Goal: Information Seeking & Learning: Find specific fact

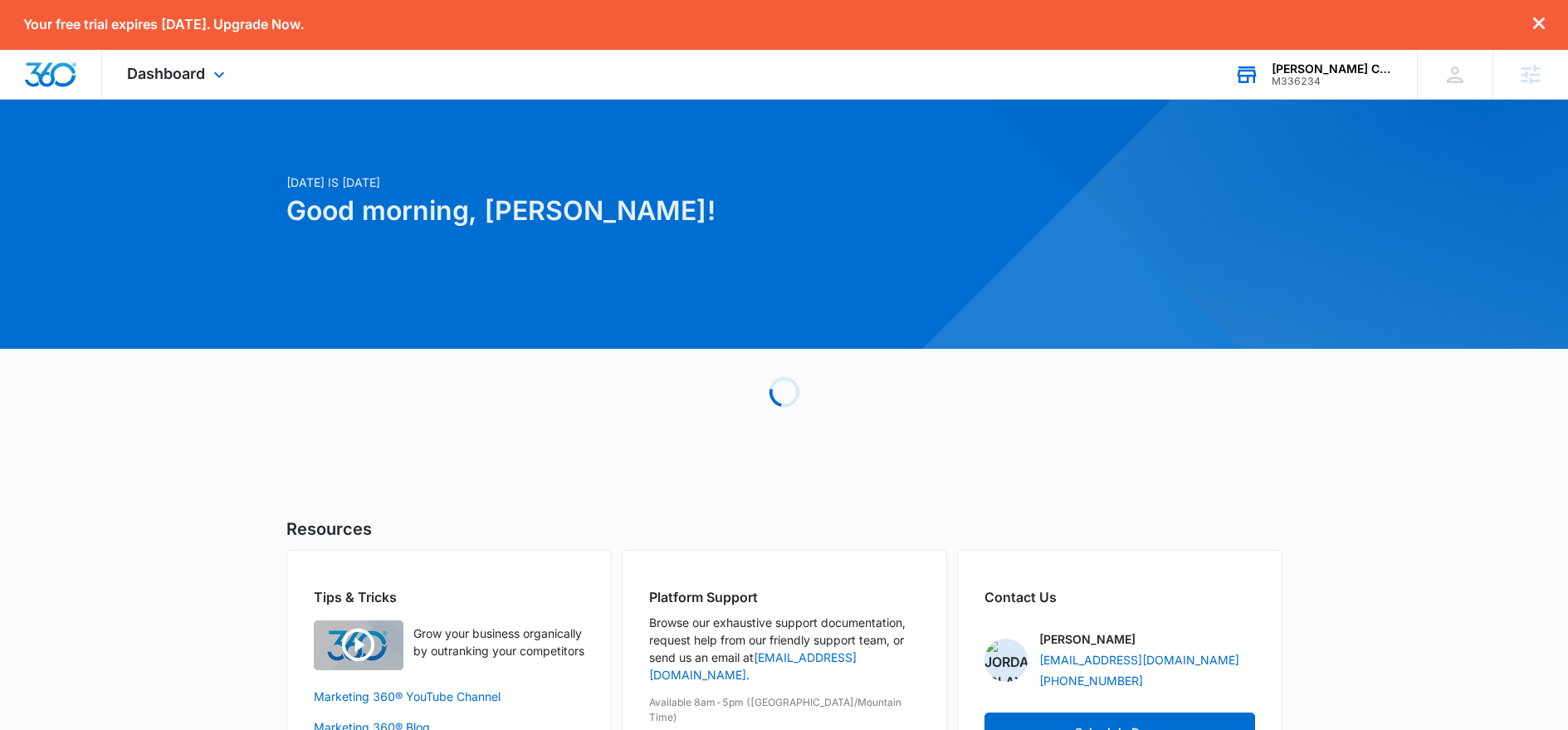
click at [1314, 86] on div "M336234" at bounding box center [1333, 81] width 121 height 12
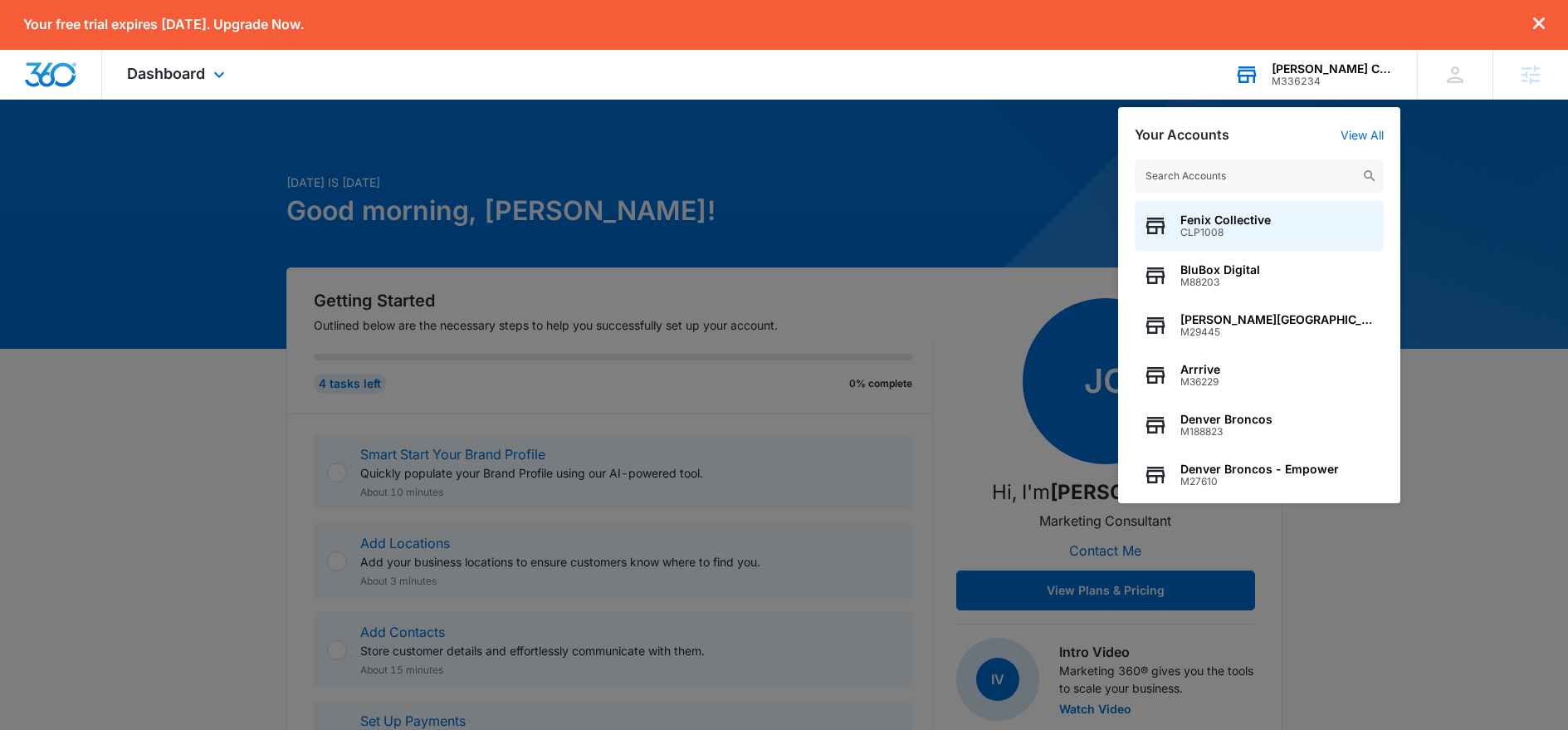
click at [1243, 171] on input "text" at bounding box center [1259, 176] width 249 height 33
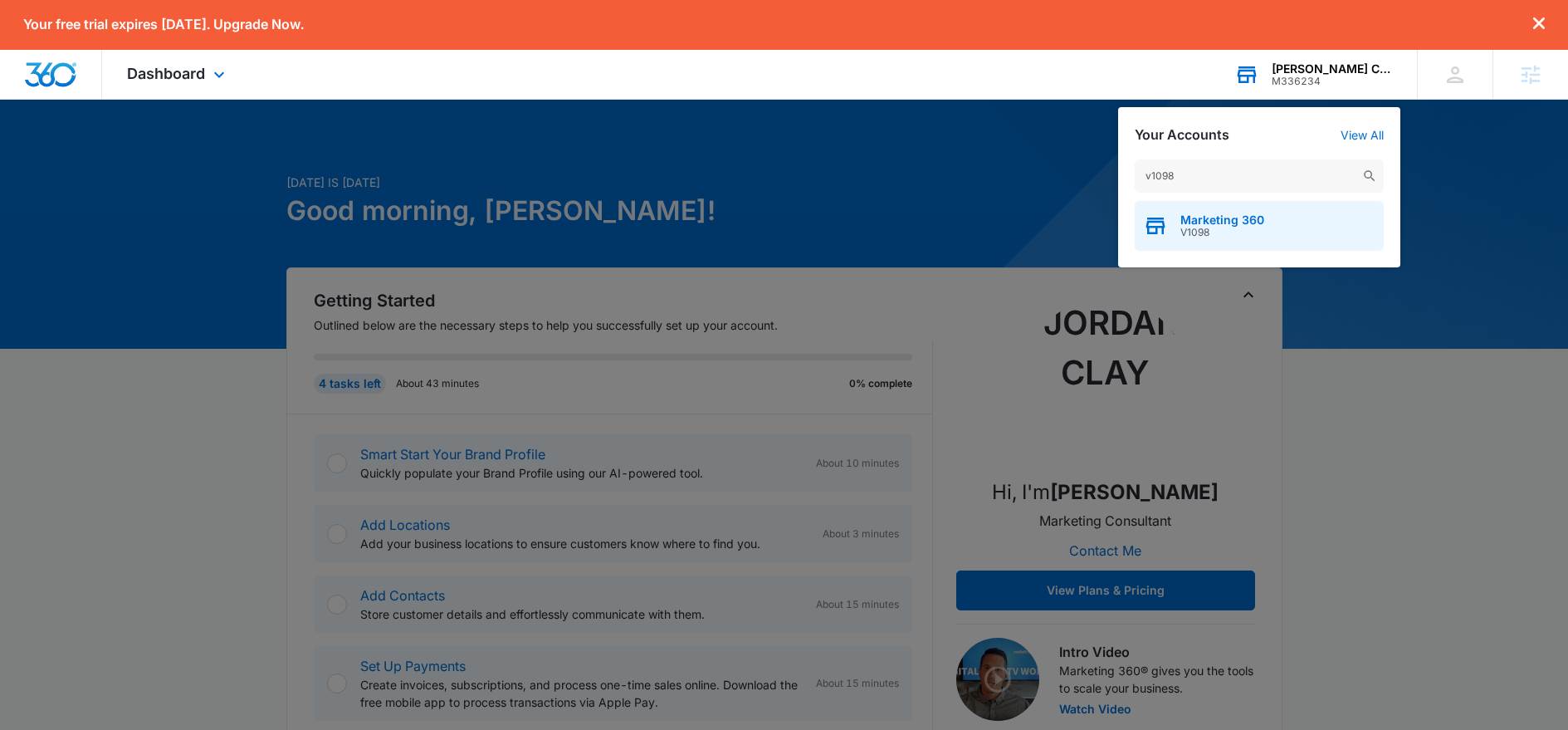
type input "v1098"
click at [1208, 220] on span "Marketing 360" at bounding box center [1222, 221] width 84 height 14
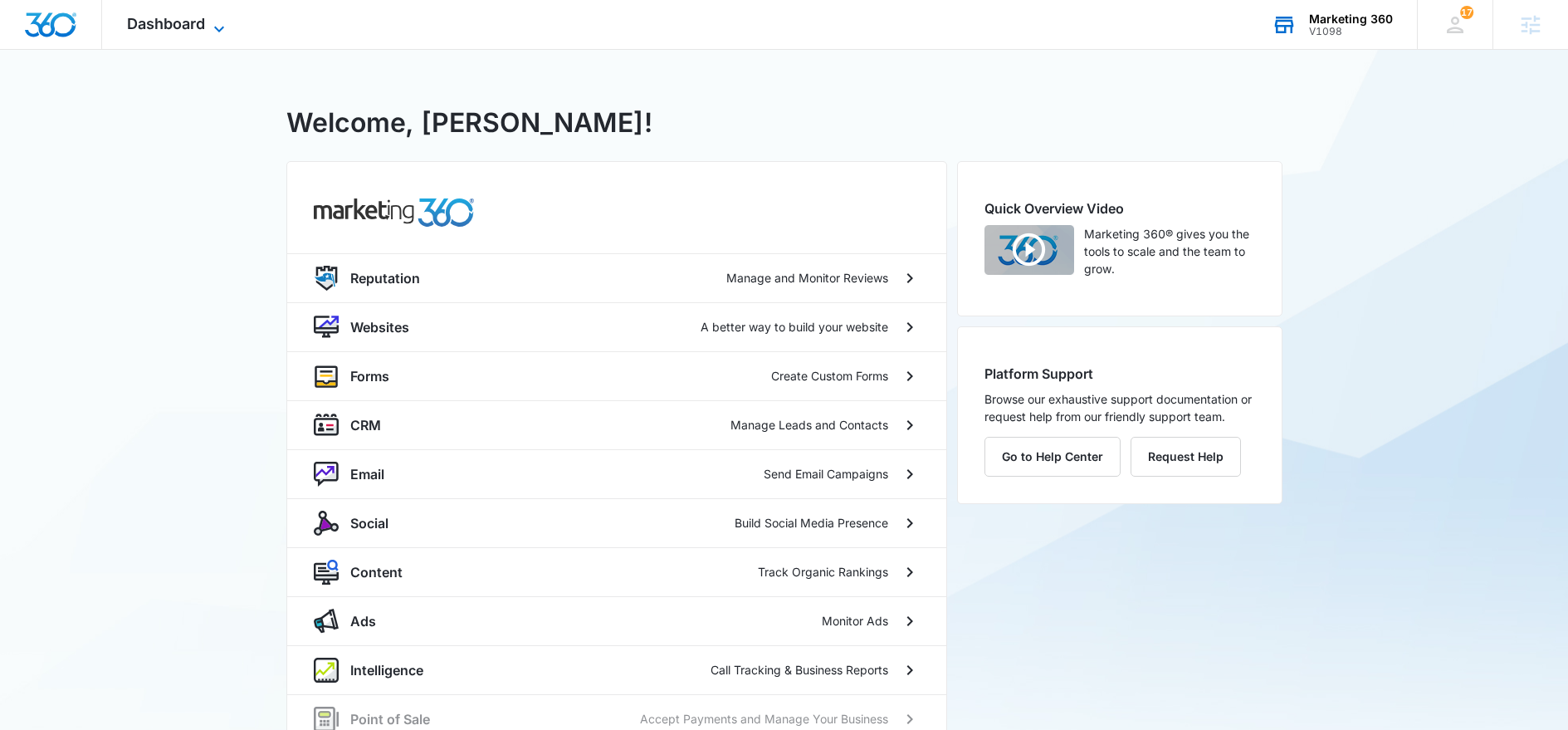
click at [225, 20] on icon at bounding box center [219, 29] width 20 height 20
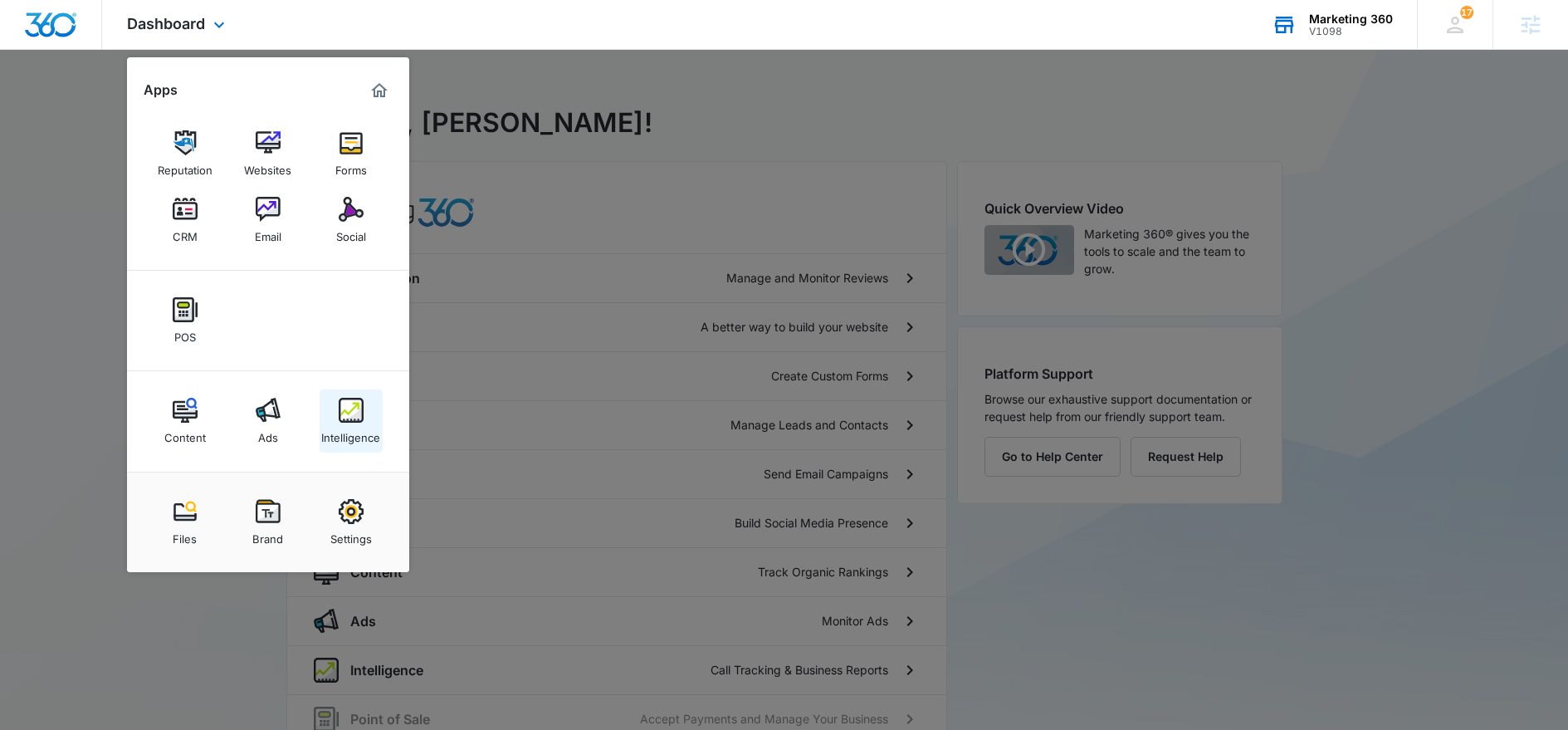
click at [345, 418] on img at bounding box center [351, 410] width 25 height 25
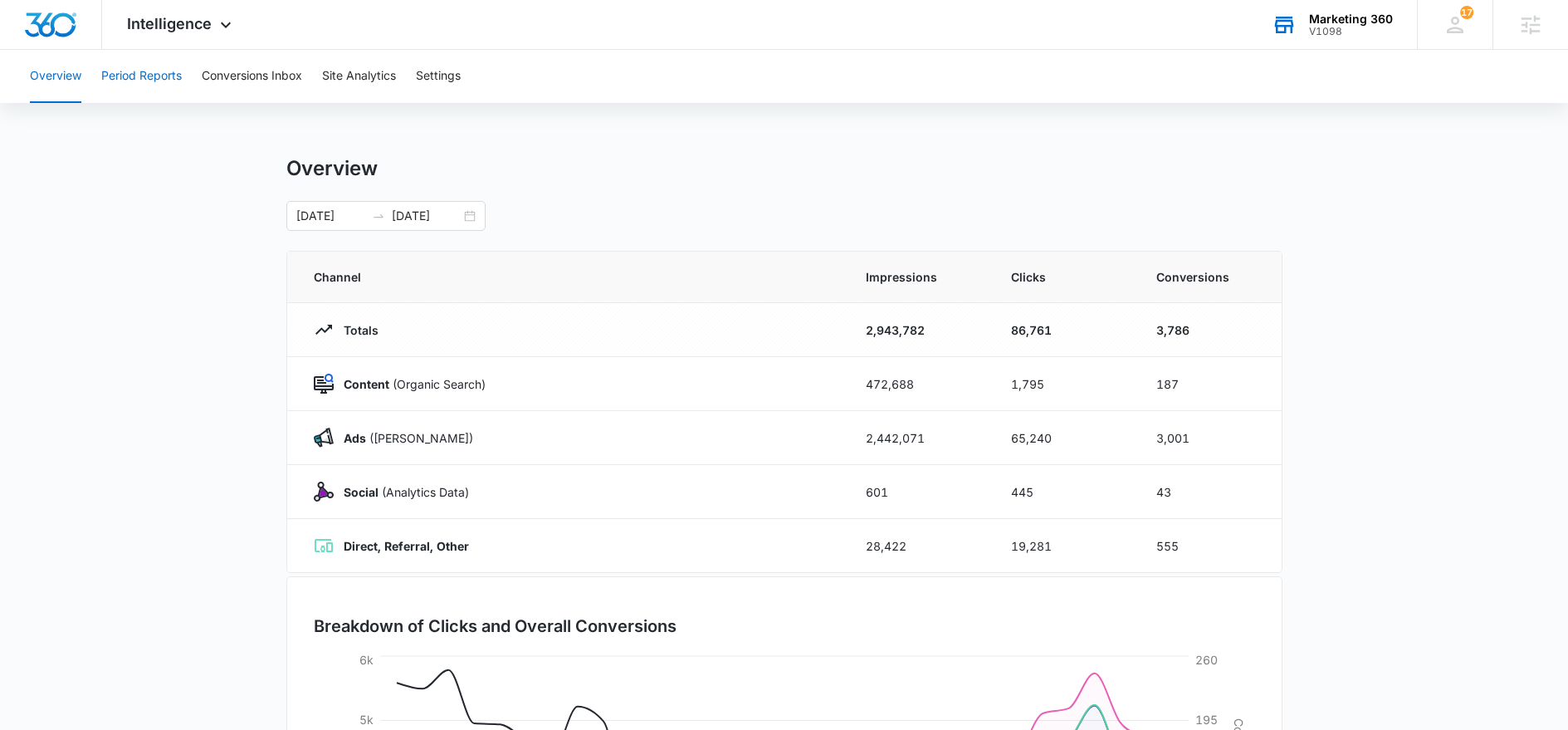
click at [169, 85] on button "Period Reports" at bounding box center [142, 76] width 80 height 53
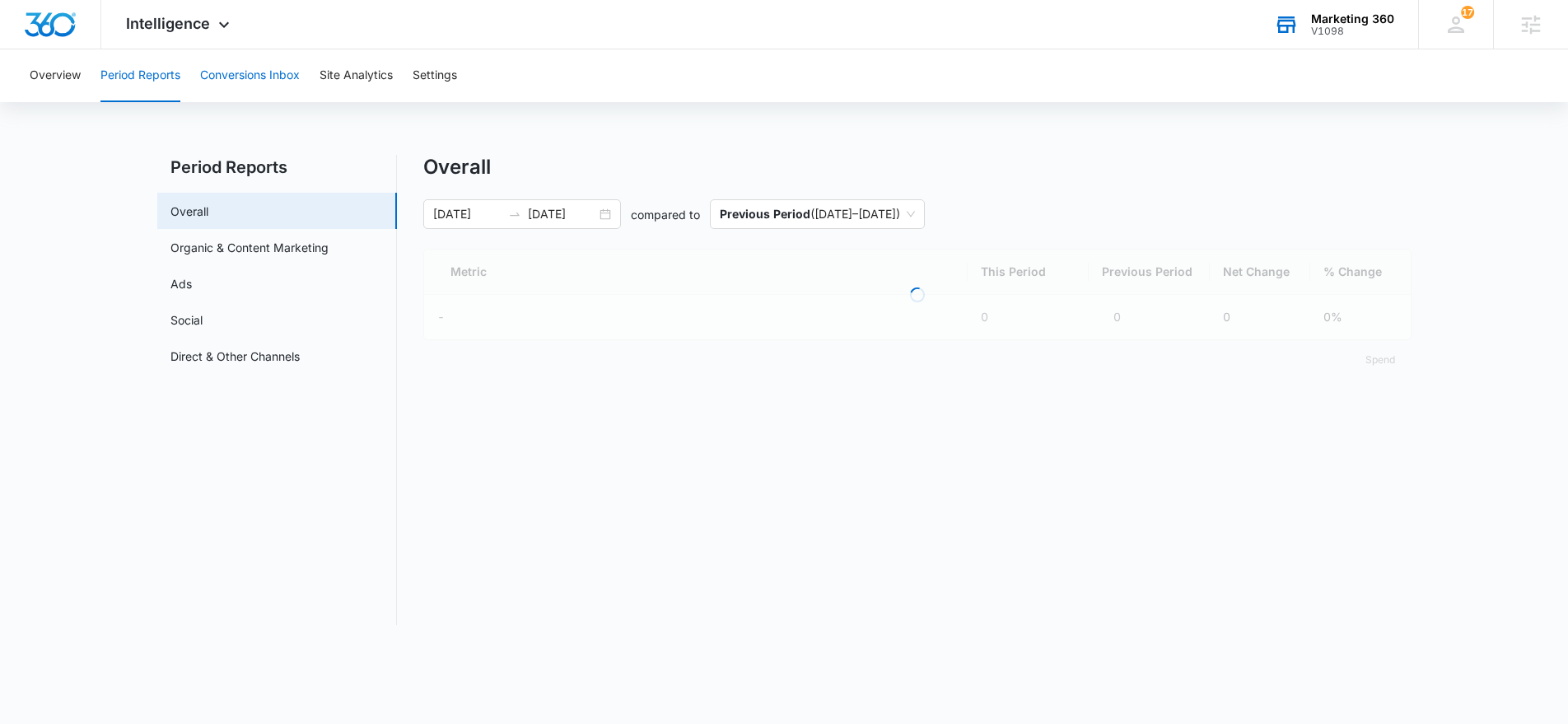
click at [252, 74] on button "Conversions Inbox" at bounding box center [250, 75] width 100 height 52
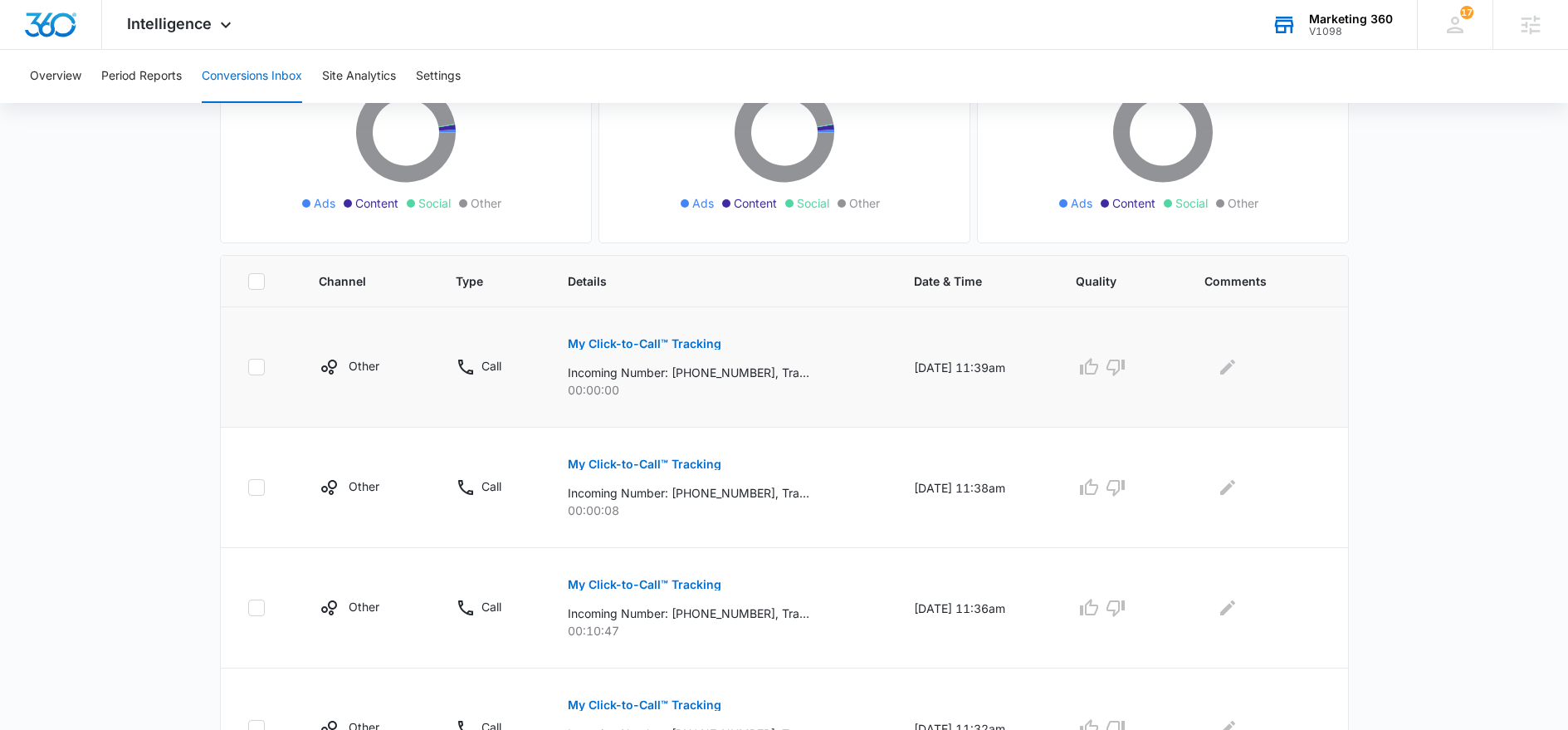
scroll to position [227, 0]
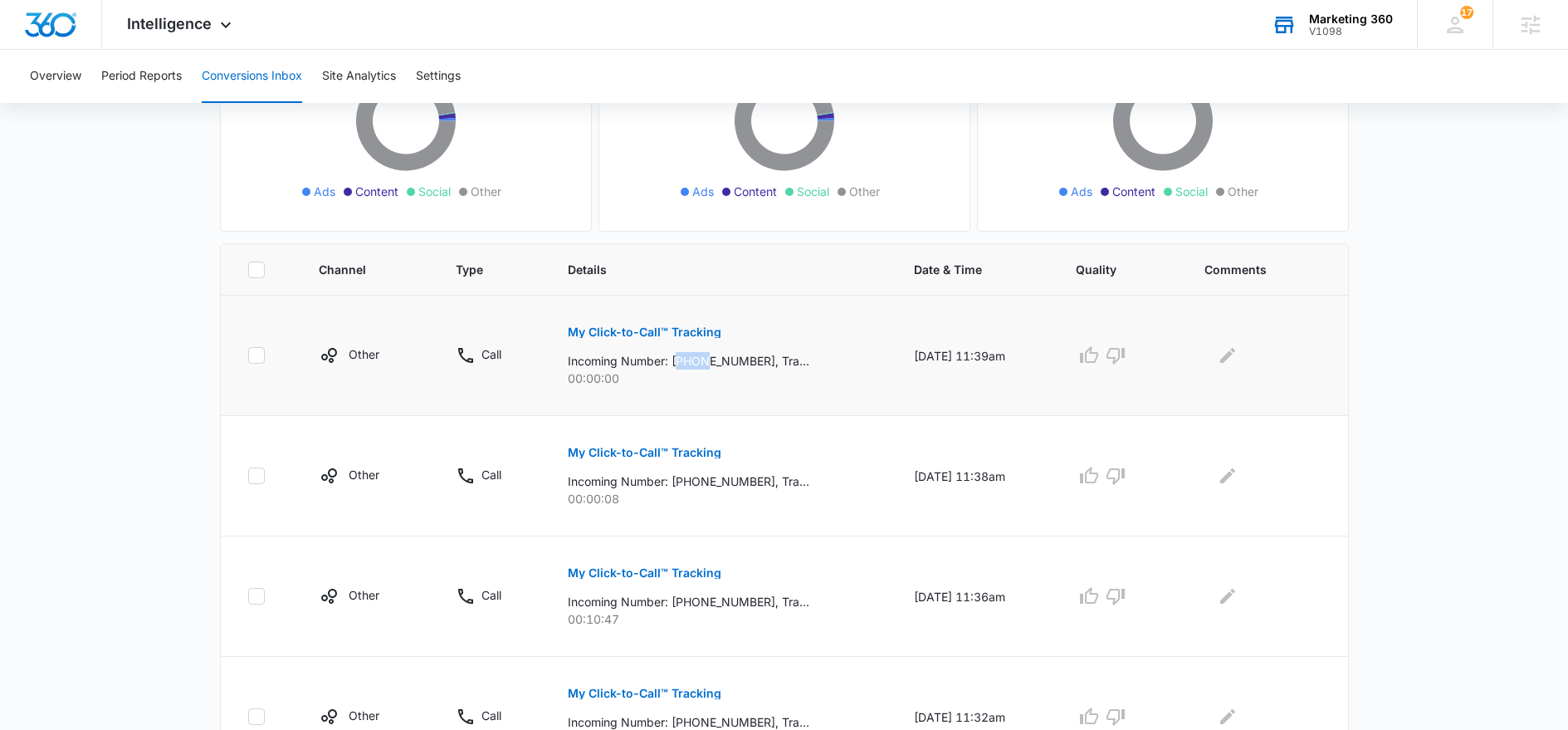
drag, startPoint x: 669, startPoint y: 363, endPoint x: 696, endPoint y: 361, distance: 27.1
click at [696, 361] on p "Incoming Number: [PHONE_NUMBER], Tracking Number: [PHONE_NUMBER], Ring To: [PHO…" at bounding box center [688, 361] width 241 height 18
click at [716, 385] on p "00:00:00" at bounding box center [722, 378] width 307 height 18
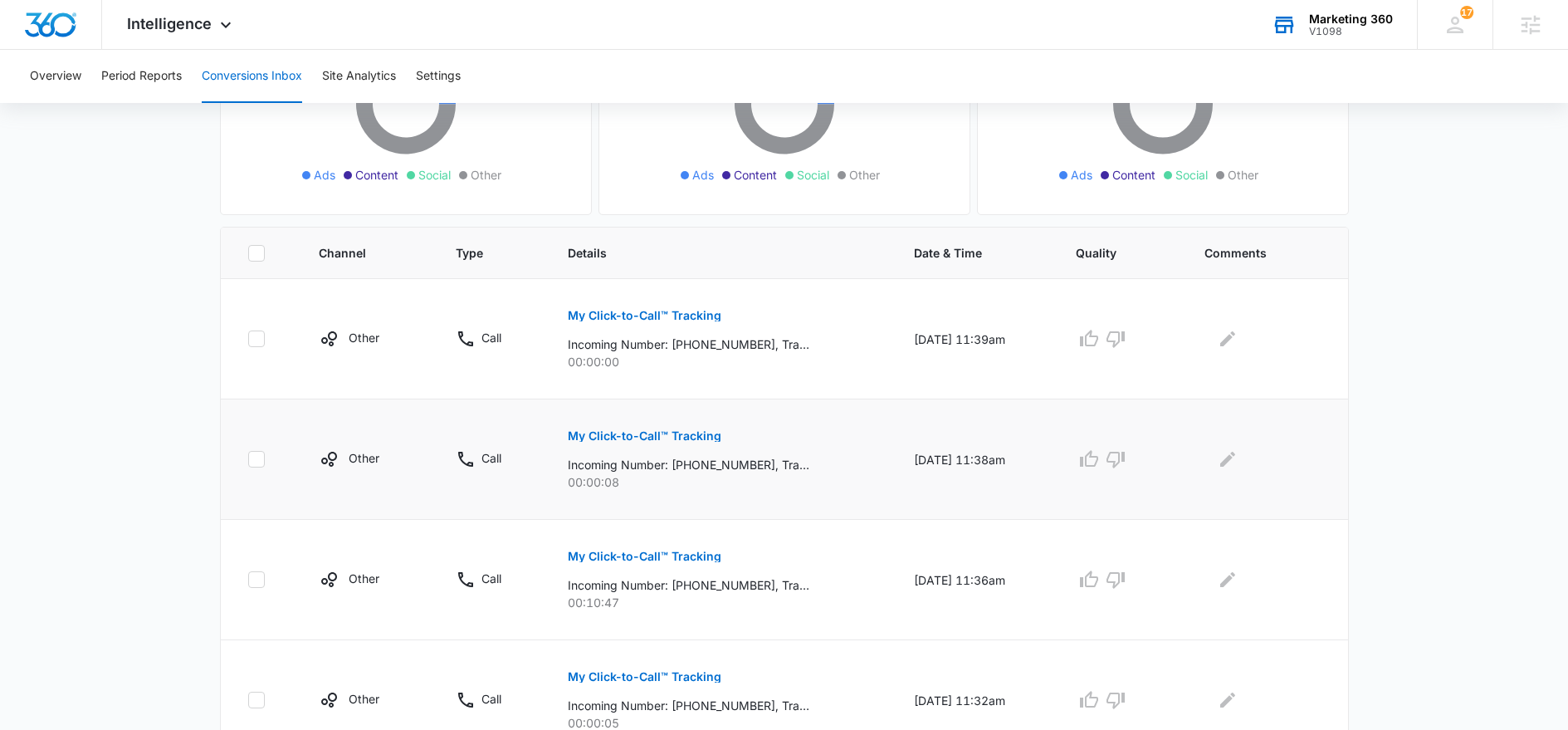
scroll to position [254, 0]
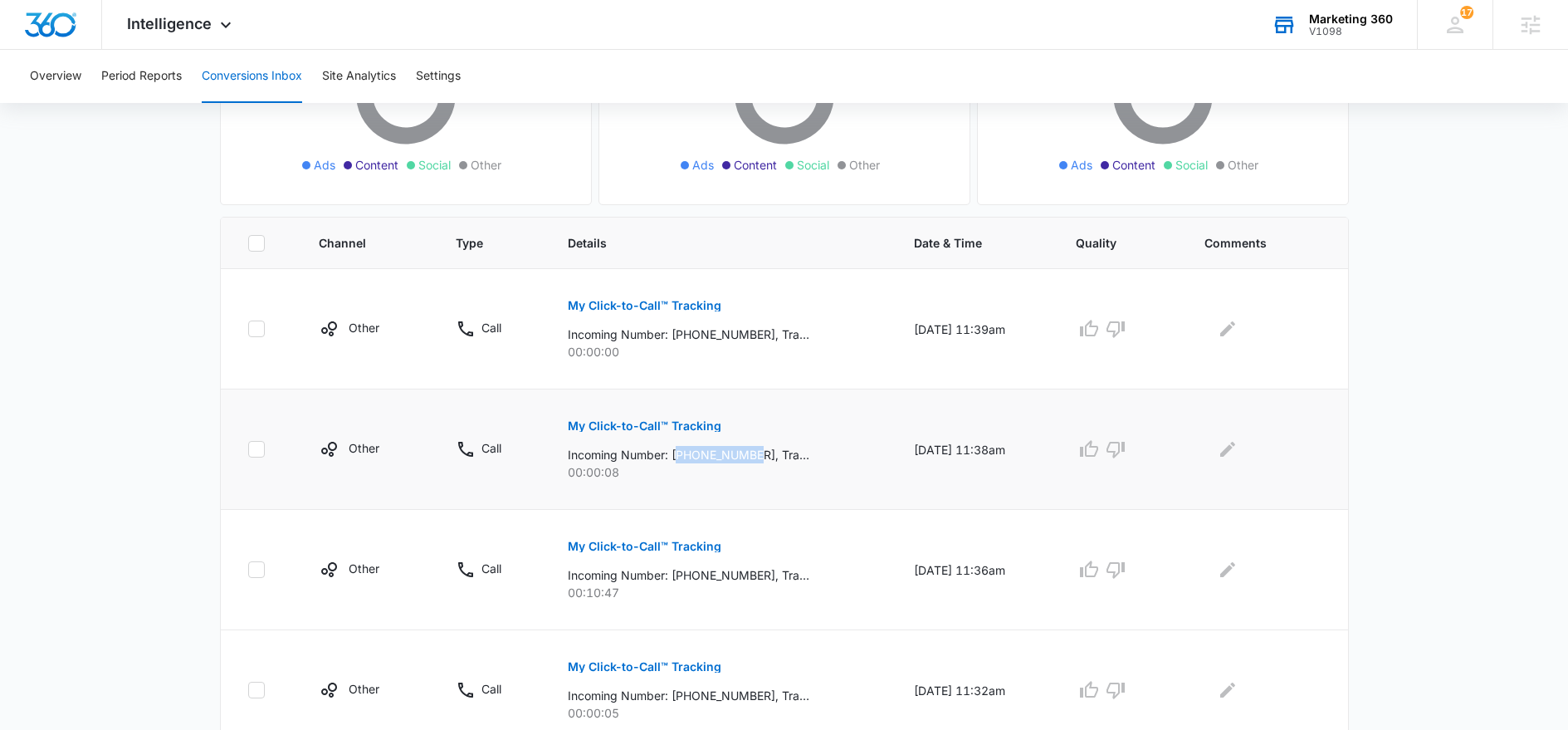
drag, startPoint x: 669, startPoint y: 452, endPoint x: 752, endPoint y: 454, distance: 83.0
click at [752, 454] on p "Incoming Number: [PHONE_NUMBER], Tracking Number: [PHONE_NUMBER], Ring To: [PHO…" at bounding box center [688, 455] width 241 height 18
copy p "13193791621"
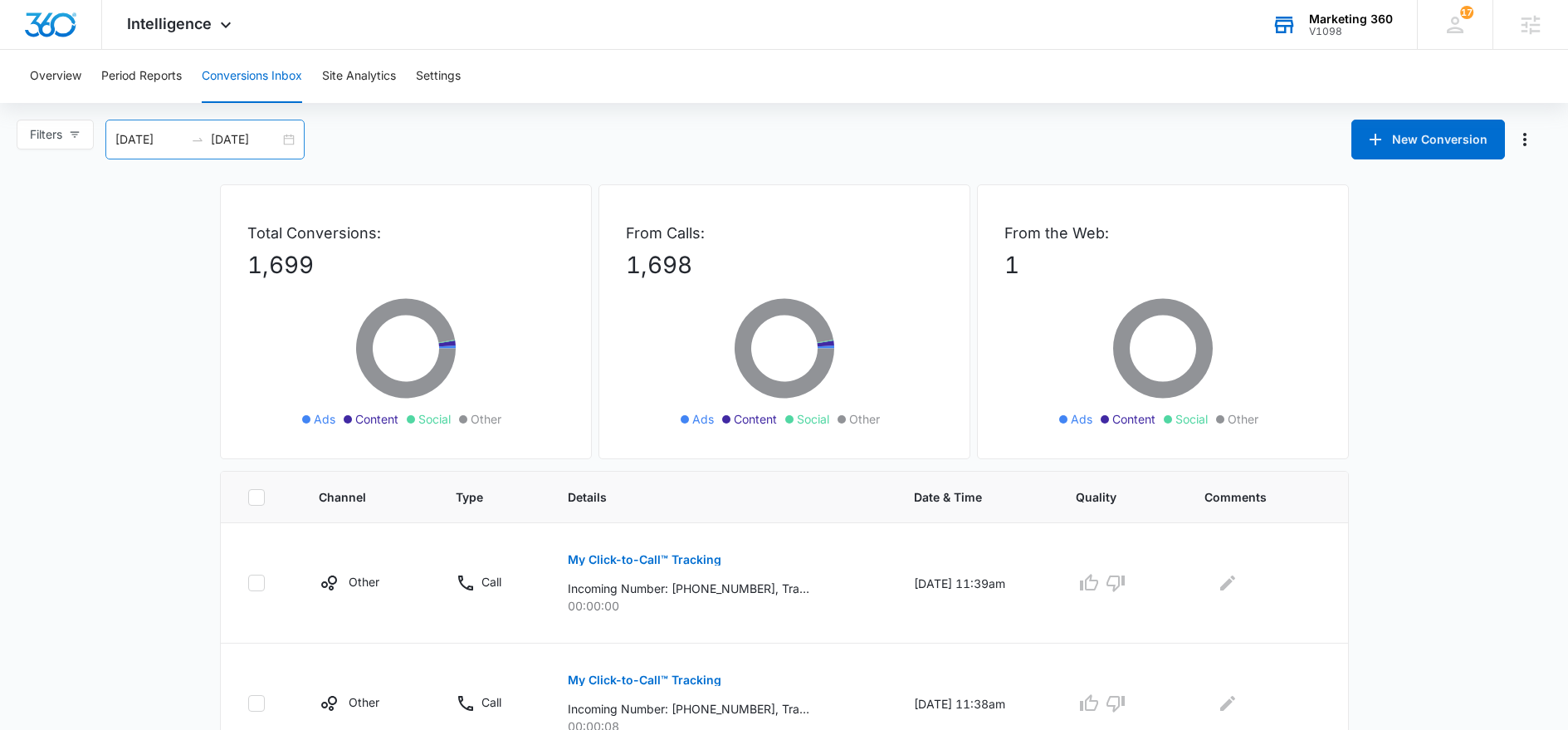
click at [286, 141] on div "[DATE] [DATE]" at bounding box center [205, 139] width 199 height 40
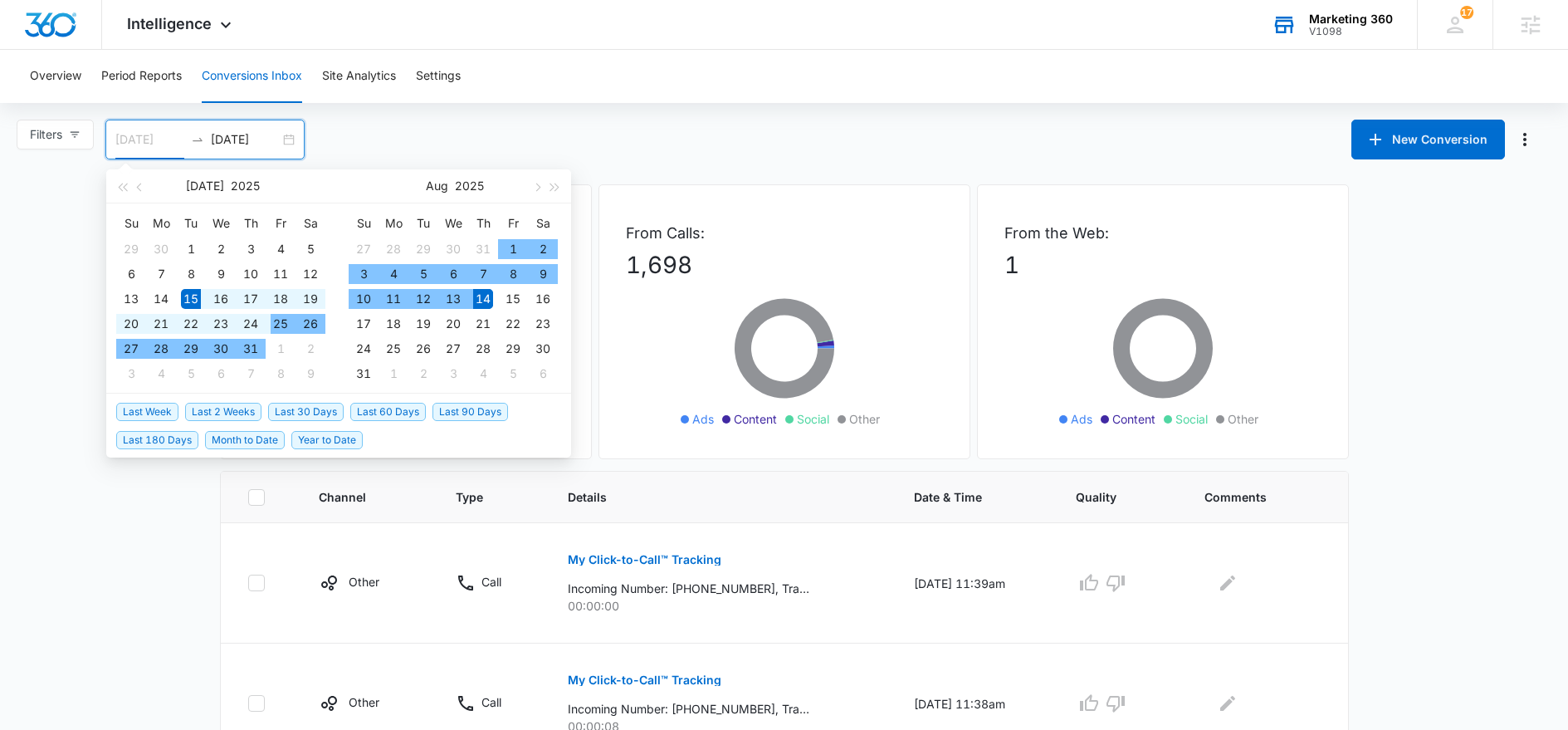
type input "[DATE]"
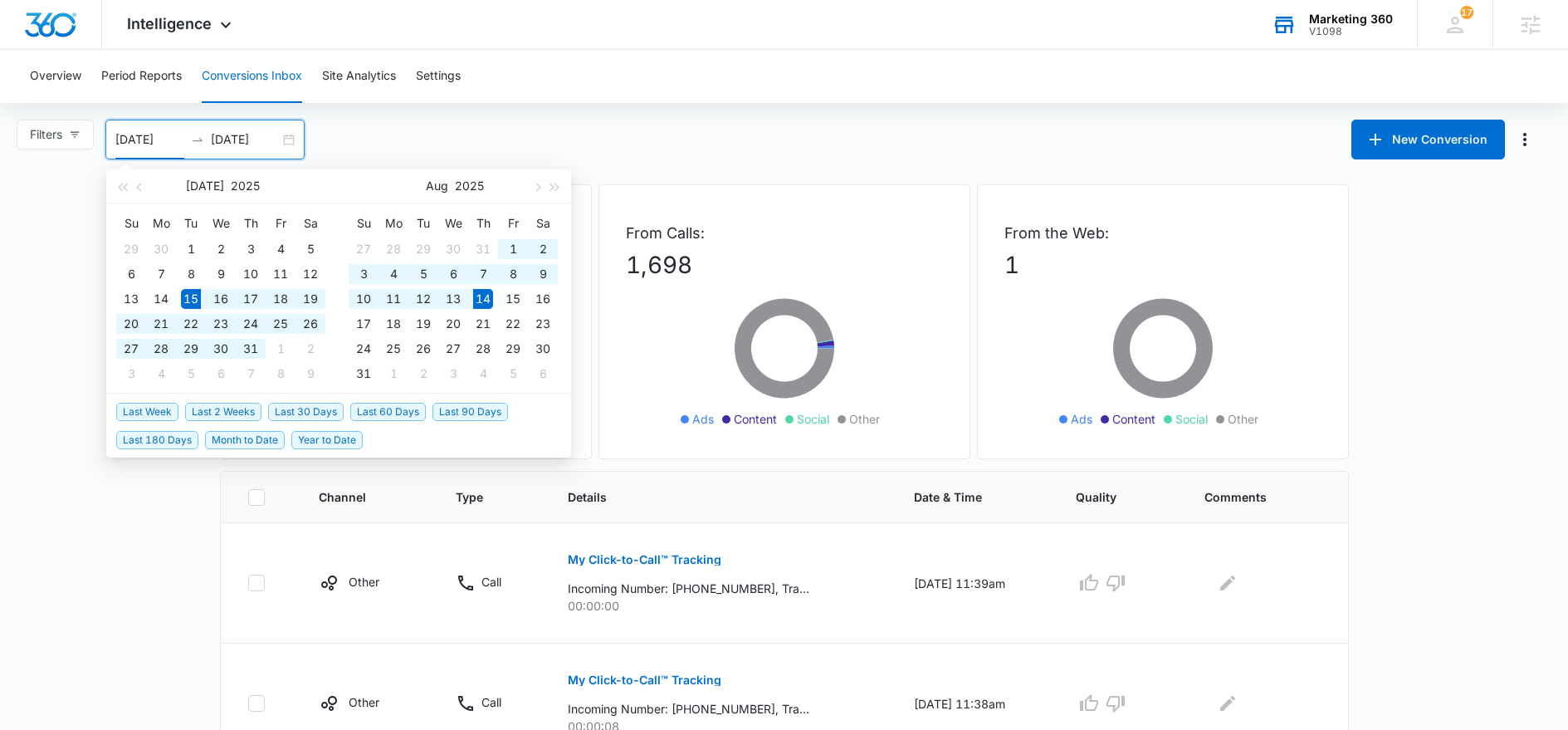
click at [309, 408] on span "Last 30 Days" at bounding box center [306, 411] width 75 height 19
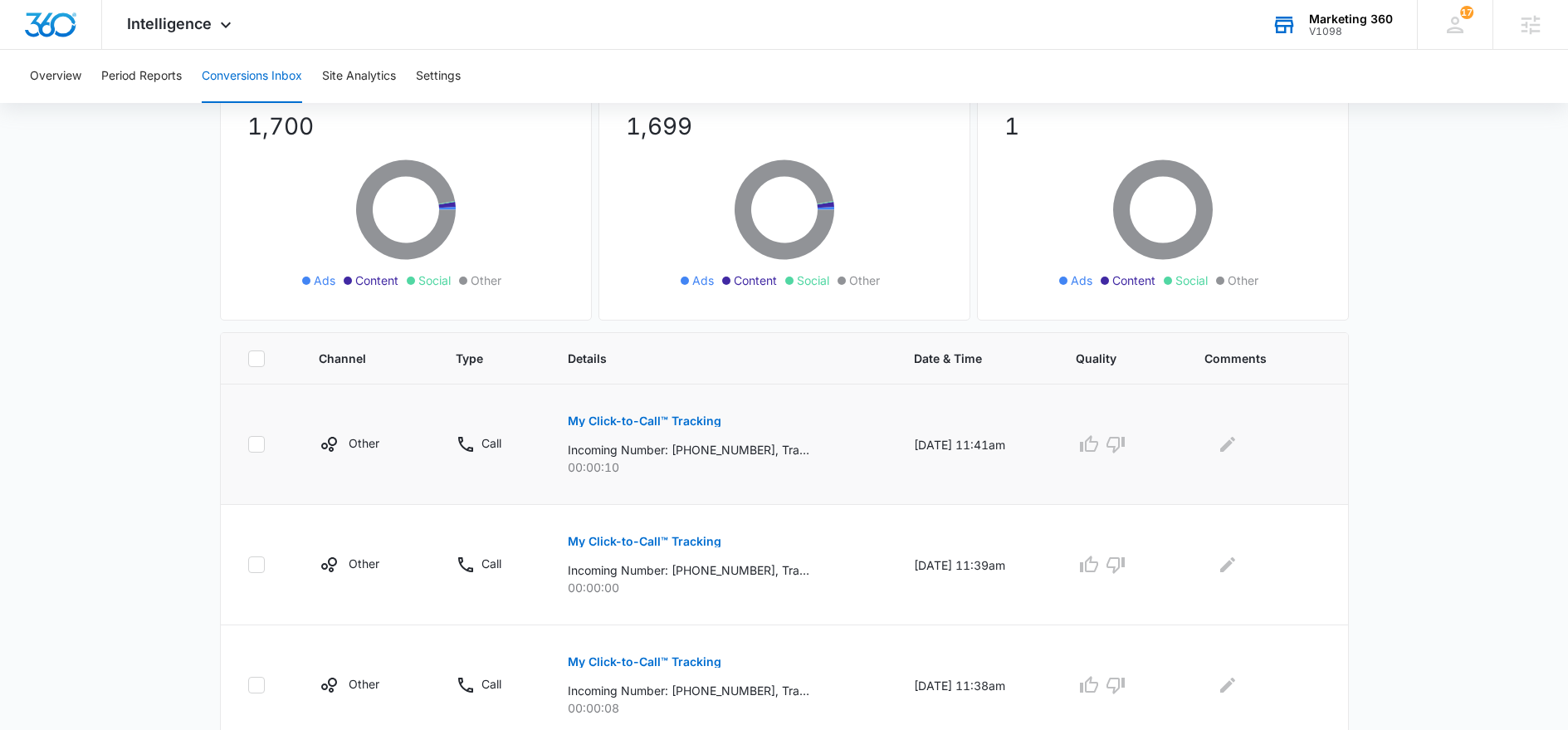
scroll to position [147, 0]
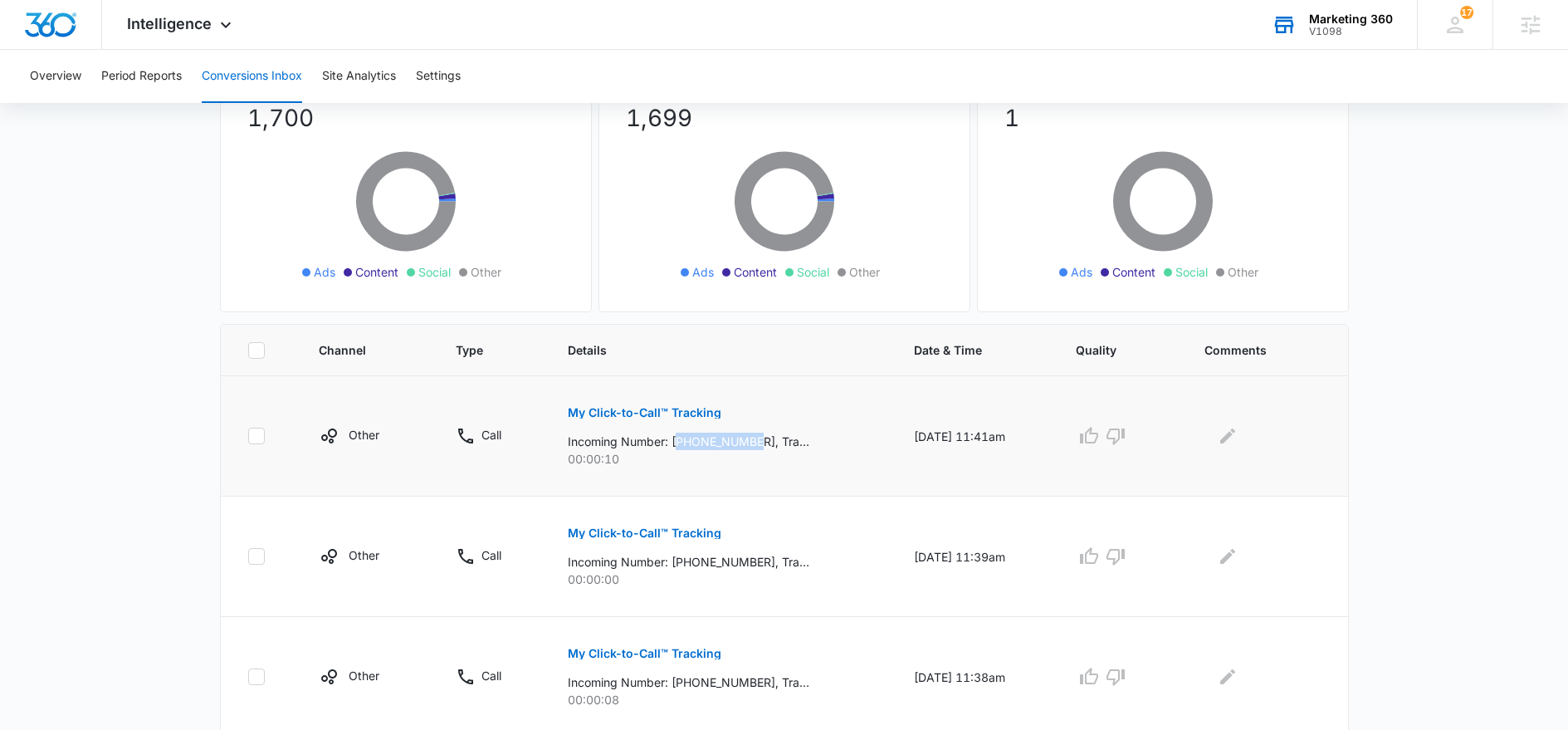
drag, startPoint x: 672, startPoint y: 441, endPoint x: 752, endPoint y: 436, distance: 80.2
click at [752, 436] on p "Incoming Number: [PHONE_NUMBER], Tracking Number: [PHONE_NUMBER], Ring To: [PHO…" at bounding box center [688, 441] width 241 height 18
copy p "18016680247"
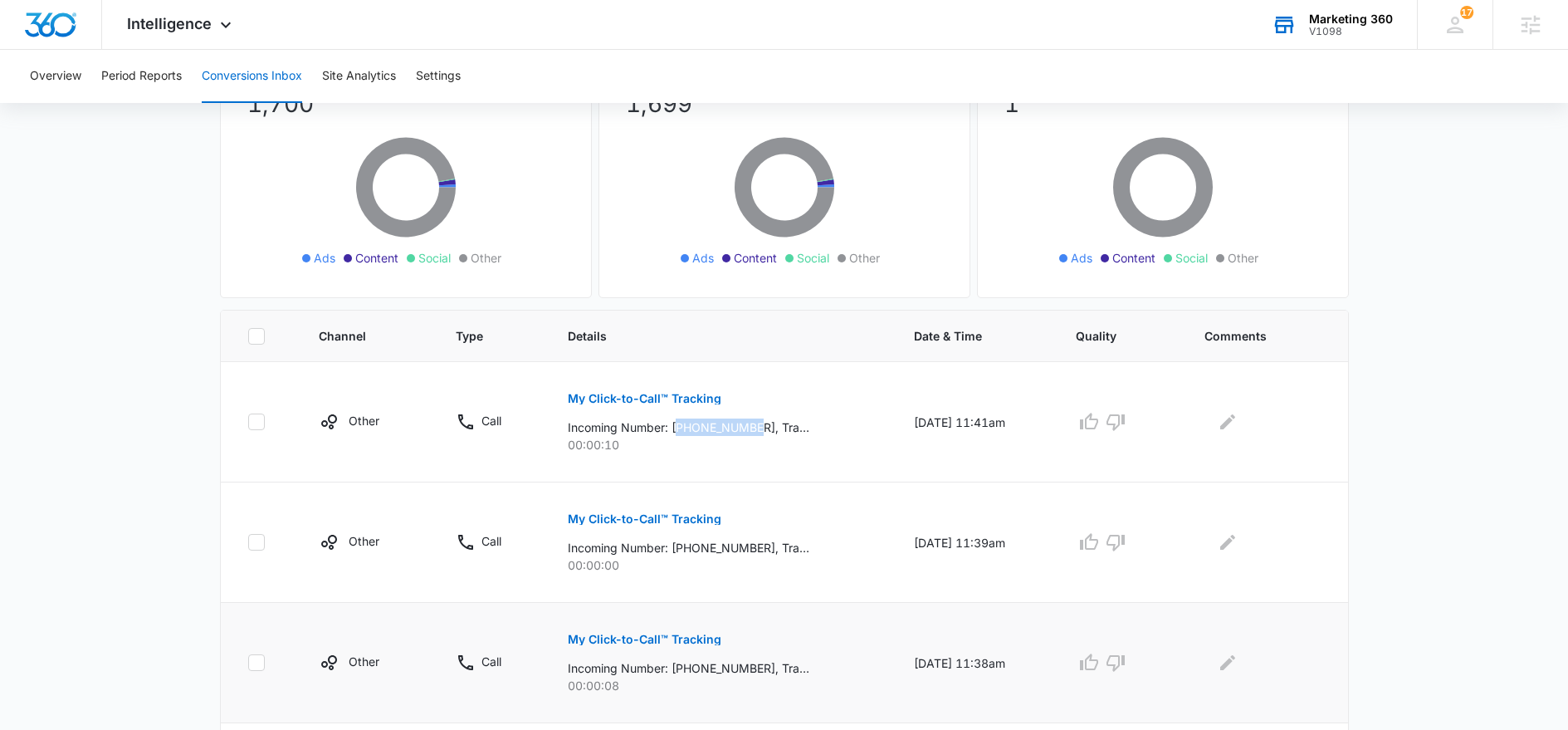
scroll to position [164, 0]
drag, startPoint x: 673, startPoint y: 663, endPoint x: 751, endPoint y: 666, distance: 78.1
click at [751, 666] on p "Incoming Number: [PHONE_NUMBER], Tracking Number: [PHONE_NUMBER], Ring To: [PHO…" at bounding box center [688, 666] width 241 height 18
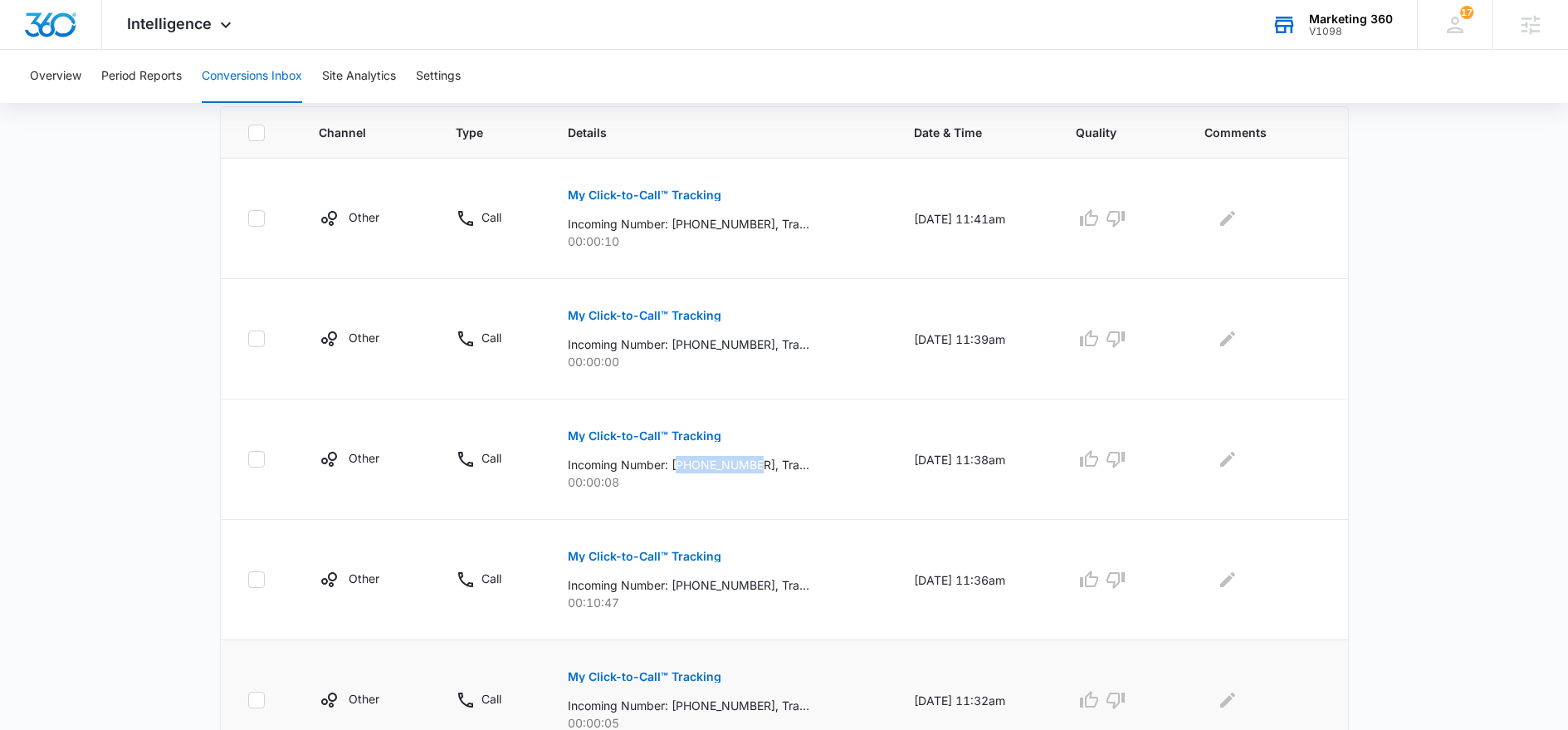
scroll to position [391, 0]
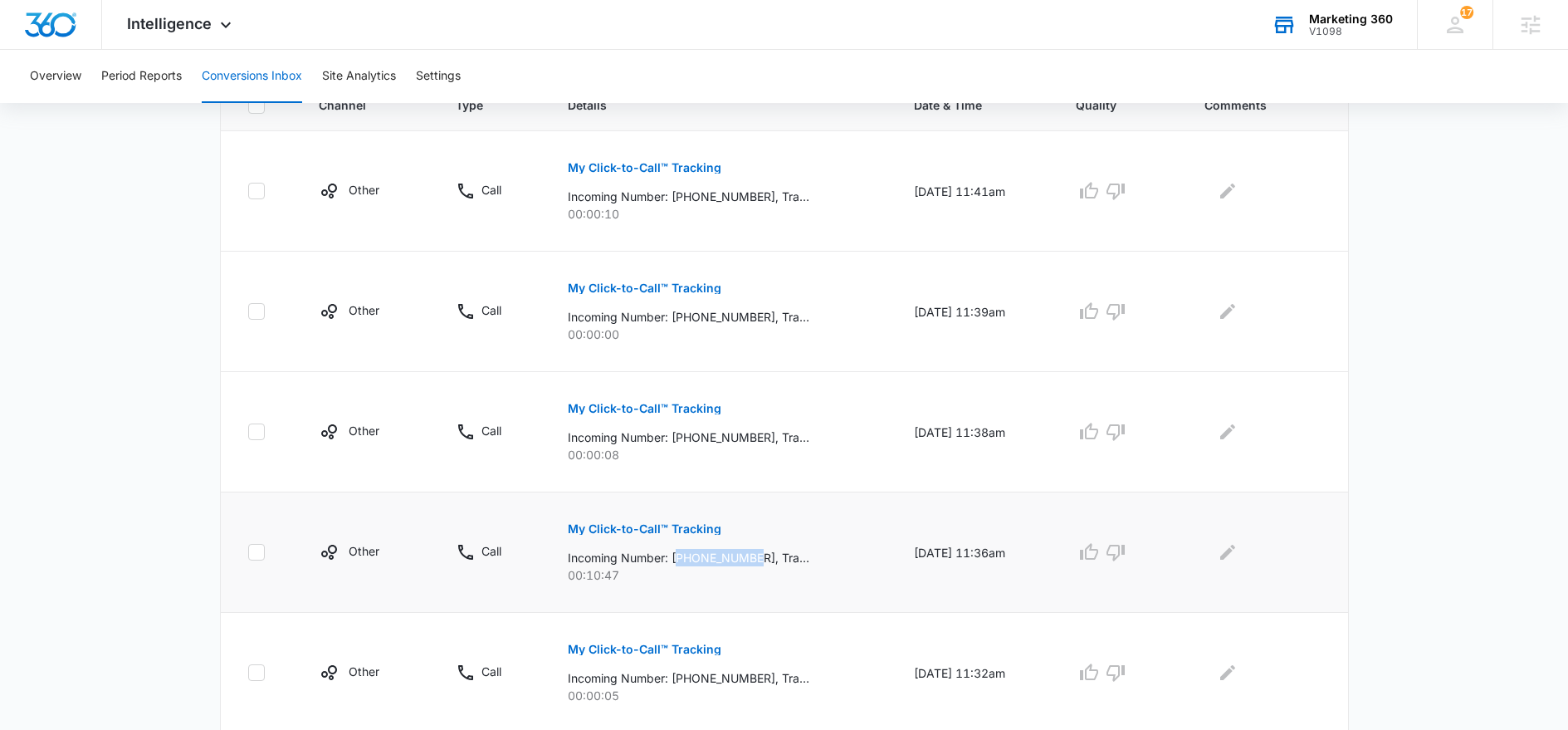
drag, startPoint x: 670, startPoint y: 559, endPoint x: 751, endPoint y: 559, distance: 81.0
click at [751, 559] on p "Incoming Number: [PHONE_NUMBER], Tracking Number: [PHONE_NUMBER], Ring To: [PHO…" at bounding box center [688, 557] width 241 height 18
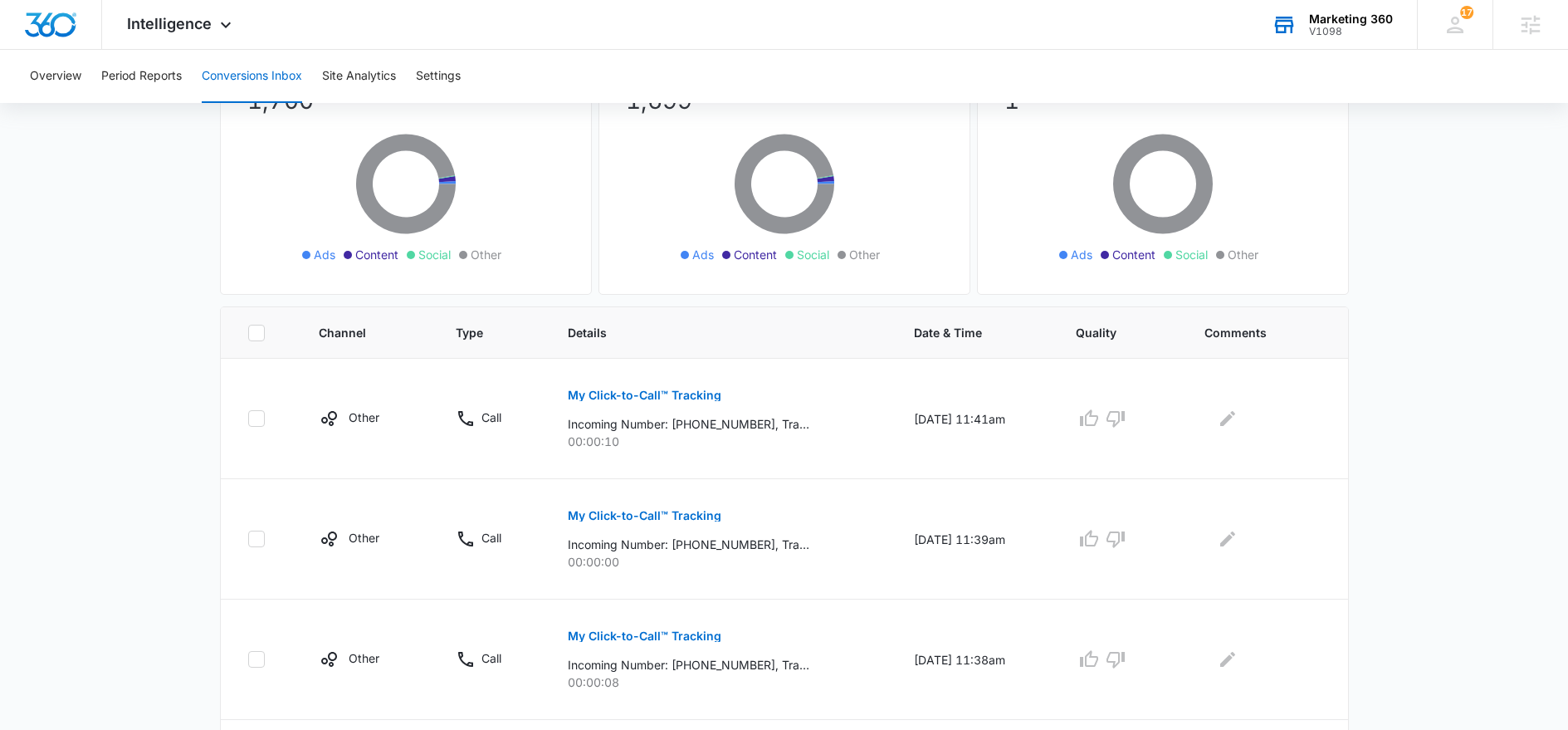
scroll to position [0, 0]
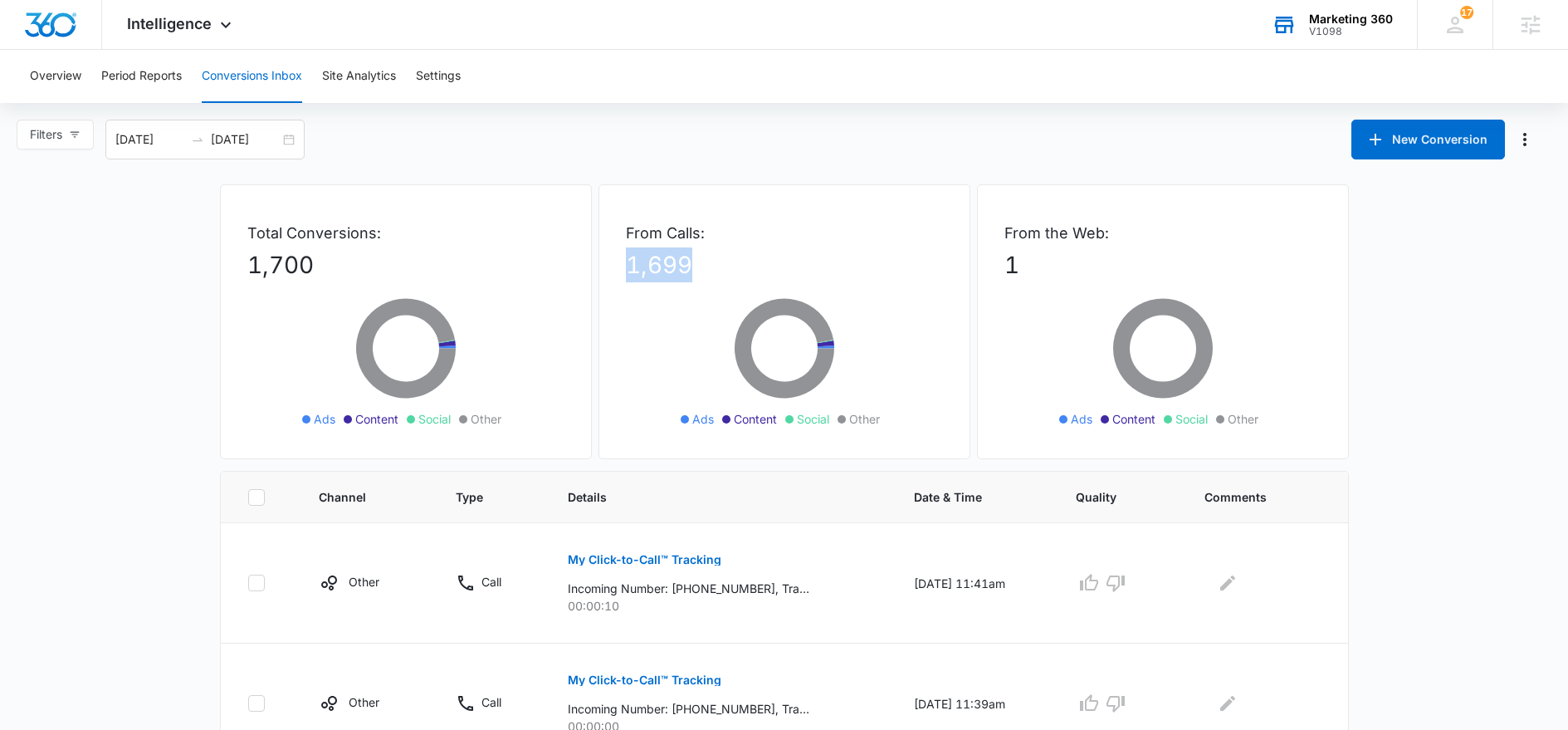
drag, startPoint x: 627, startPoint y: 269, endPoint x: 724, endPoint y: 263, distance: 97.2
click at [724, 263] on p "1,699" at bounding box center [784, 264] width 317 height 35
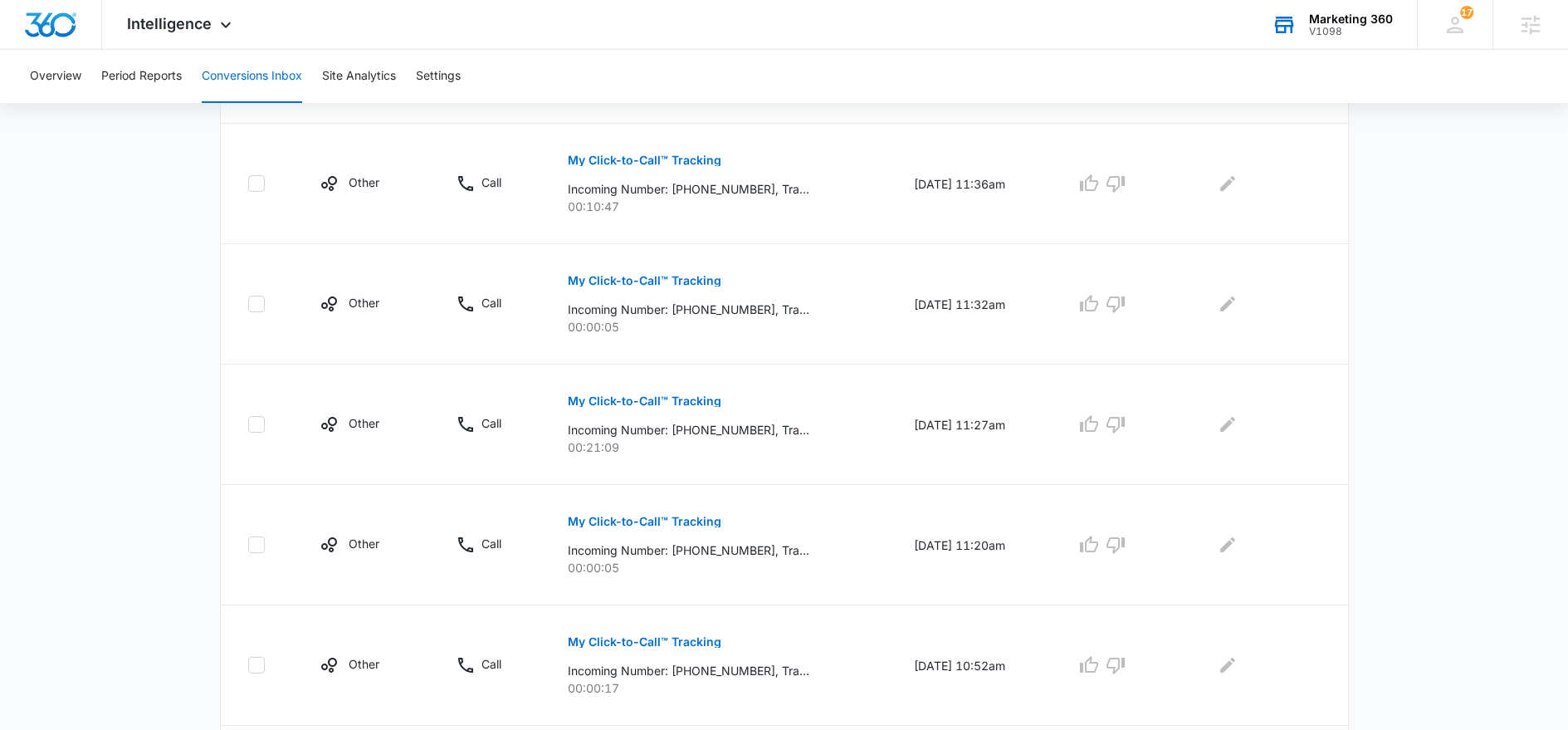
scroll to position [1048, 0]
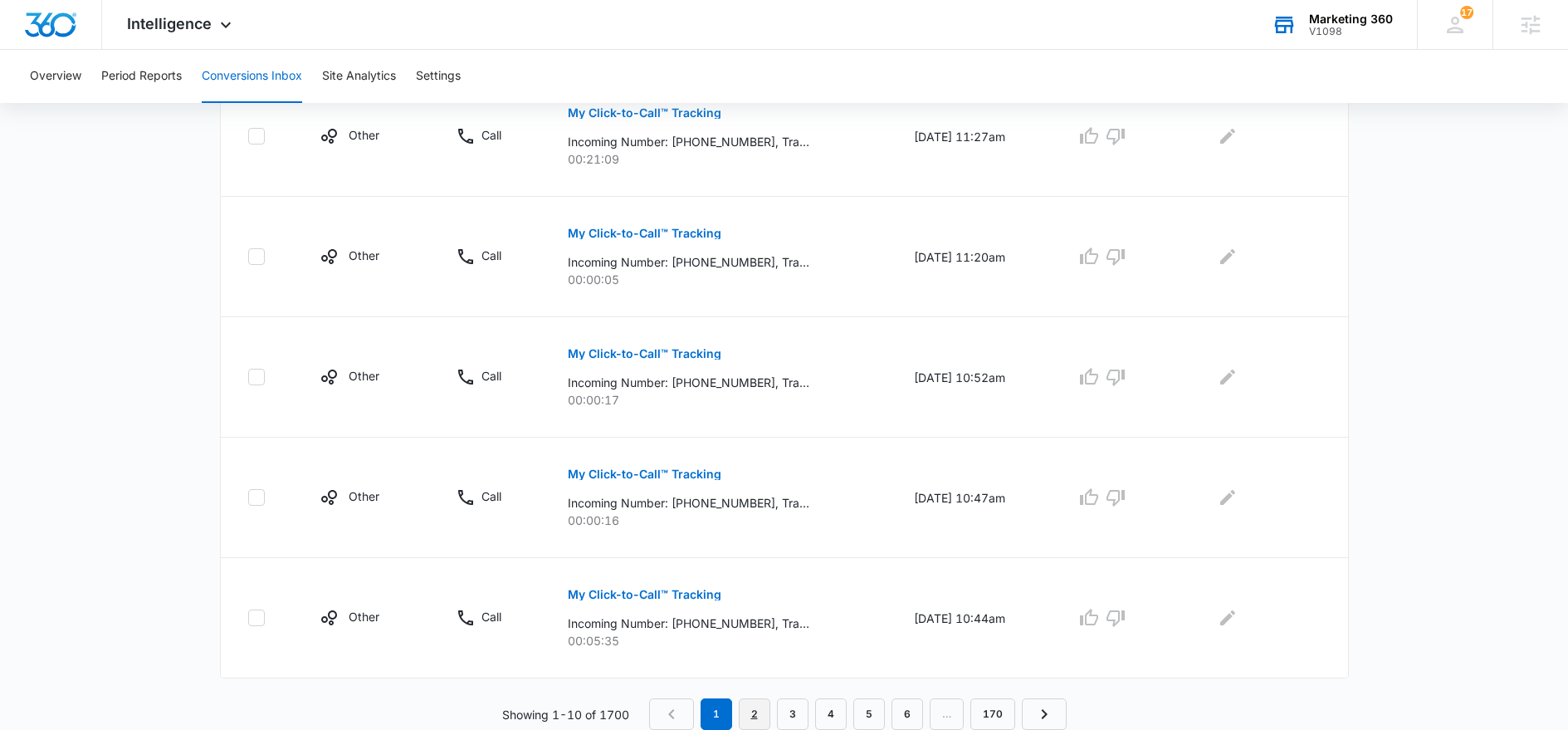
click at [752, 713] on link "2" at bounding box center [755, 713] width 31 height 31
drag, startPoint x: 669, startPoint y: 624, endPoint x: 752, endPoint y: 620, distance: 83.1
click at [752, 620] on p "Incoming Number: [PHONE_NUMBER], Tracking Number: [PHONE_NUMBER], Ring To: [PHO…" at bounding box center [688, 623] width 241 height 18
copy p "19372484797"
click at [796, 718] on link "3" at bounding box center [796, 713] width 31 height 31
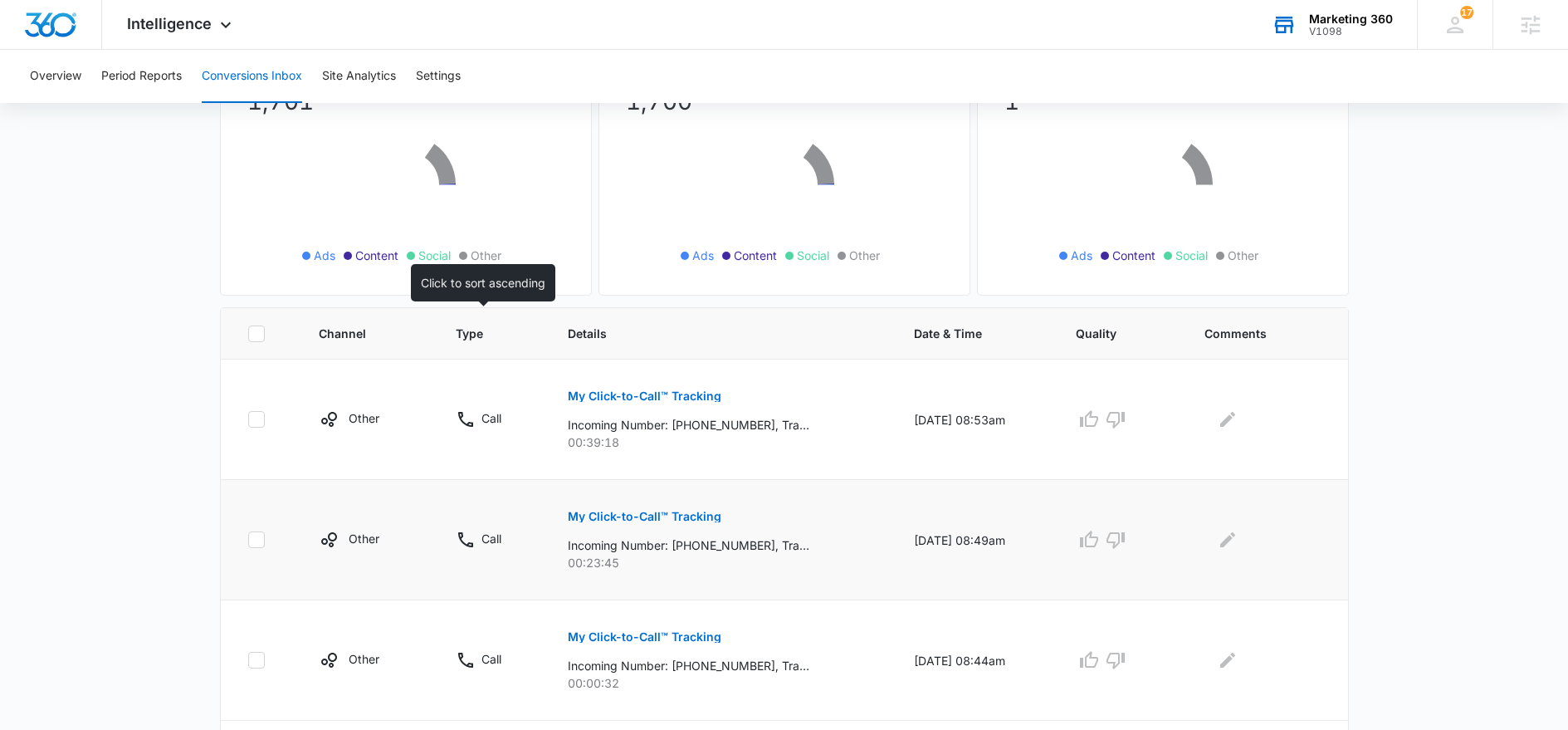
scroll to position [269, 0]
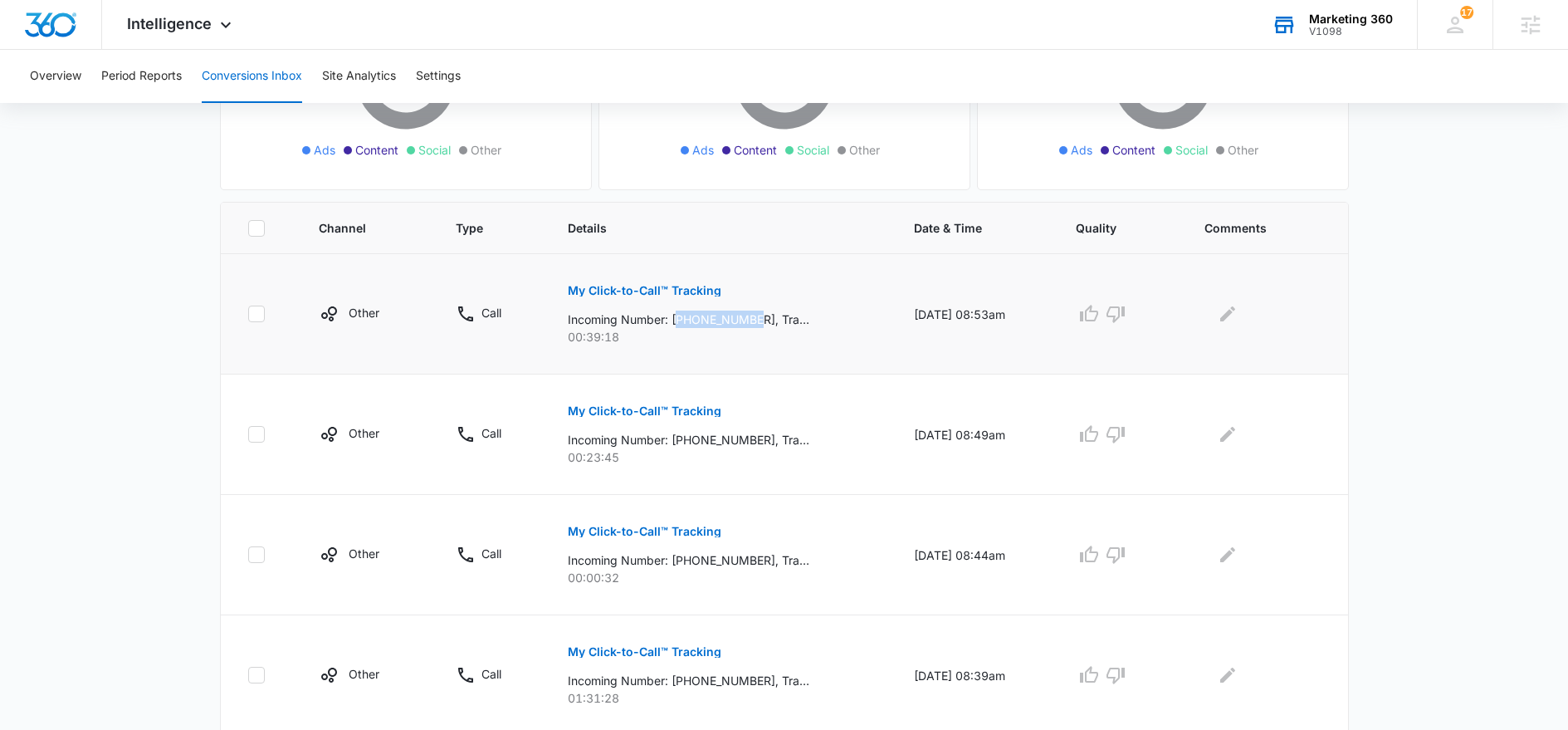
drag, startPoint x: 669, startPoint y: 320, endPoint x: 752, endPoint y: 318, distance: 83.0
click at [752, 318] on p "Incoming Number: [PHONE_NUMBER], Tracking Number: [PHONE_NUMBER], Ring To: [PHO…" at bounding box center [688, 319] width 241 height 18
copy p "12567779379"
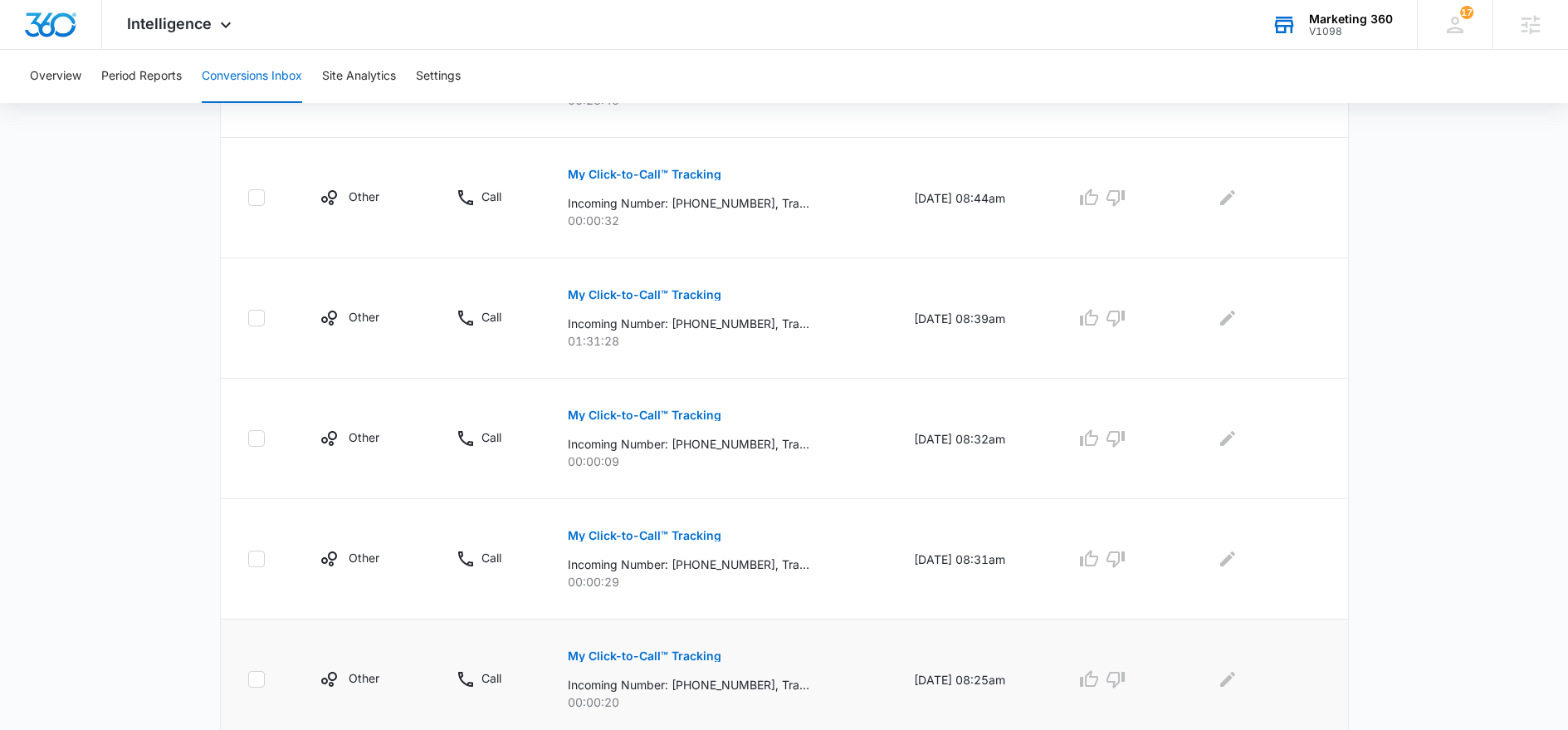
scroll to position [892, 0]
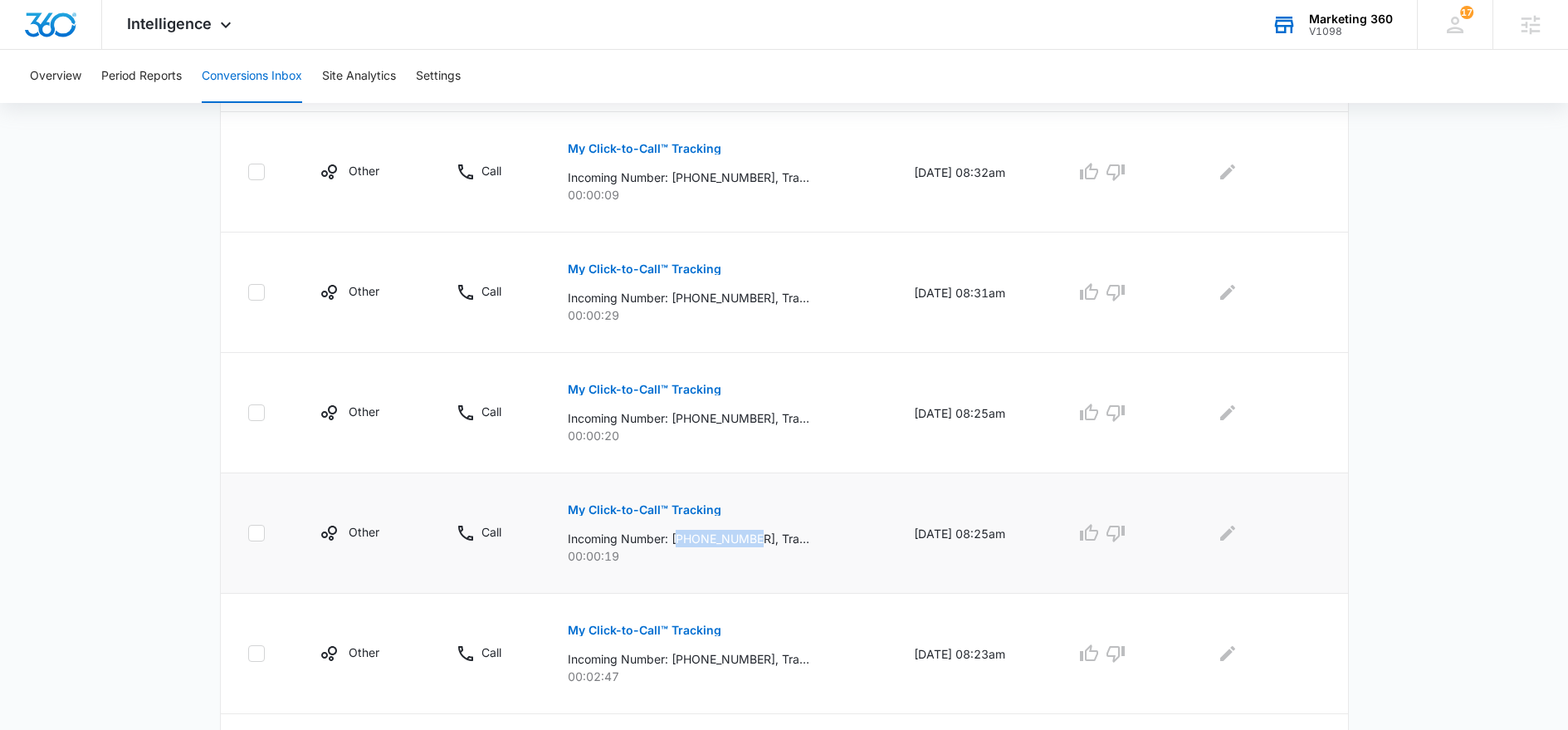
drag, startPoint x: 670, startPoint y: 541, endPoint x: 750, endPoint y: 534, distance: 80.3
click at [750, 534] on p "Incoming Number: [PHONE_NUMBER], Tracking Number: [PHONE_NUMBER], Ring To: [PHO…" at bounding box center [688, 539] width 241 height 18
copy p "15862987703"
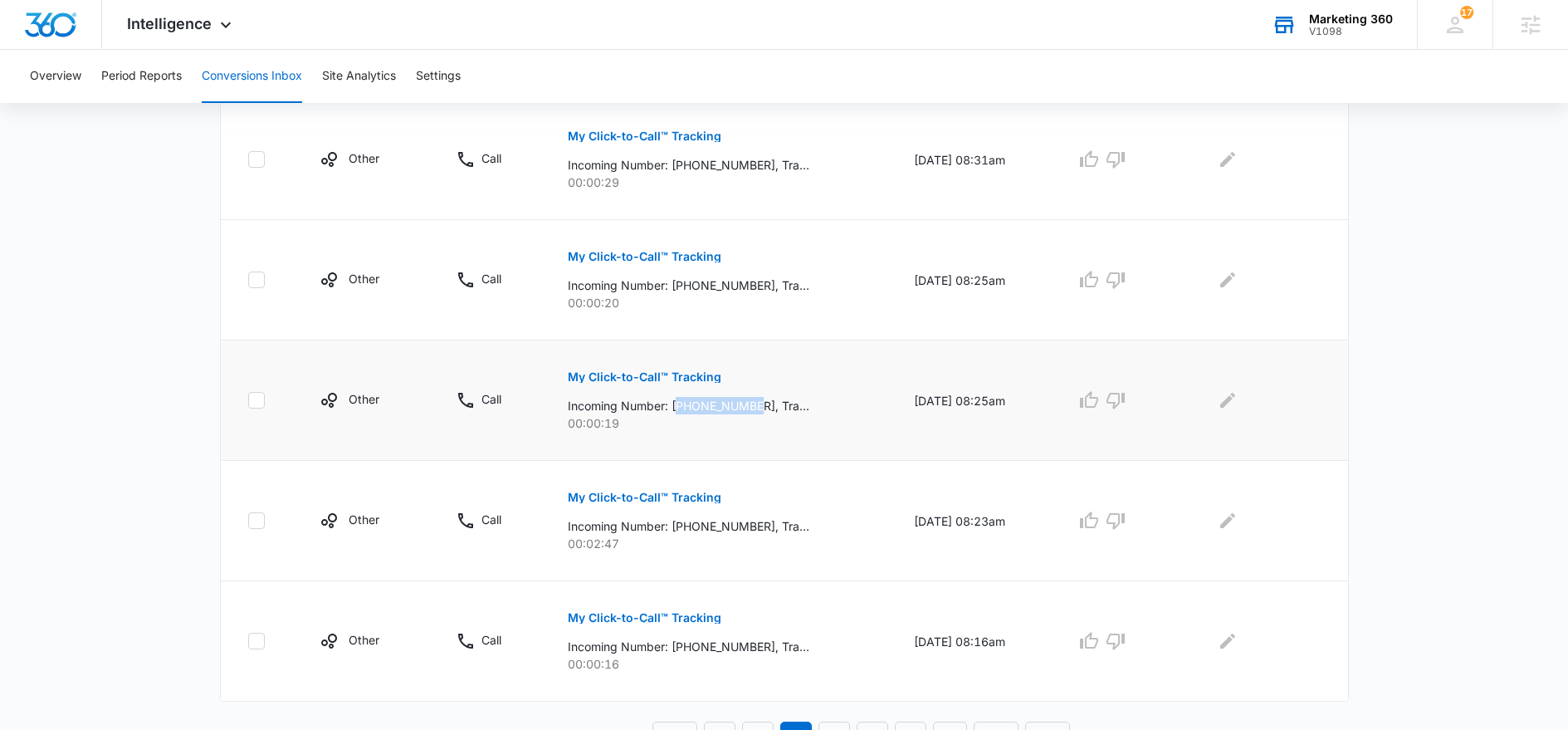
scroll to position [1048, 0]
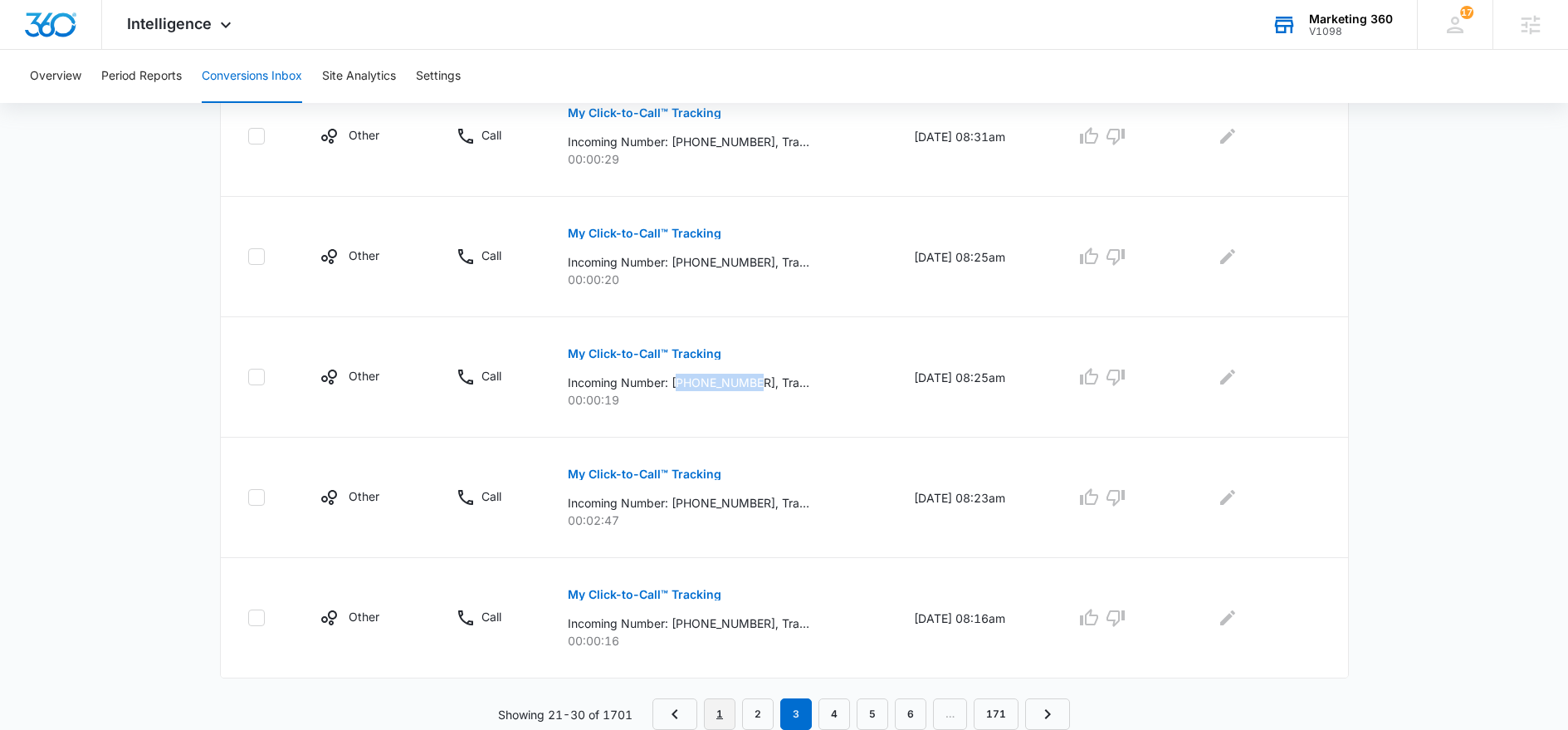
click at [725, 712] on link "1" at bounding box center [720, 713] width 31 height 31
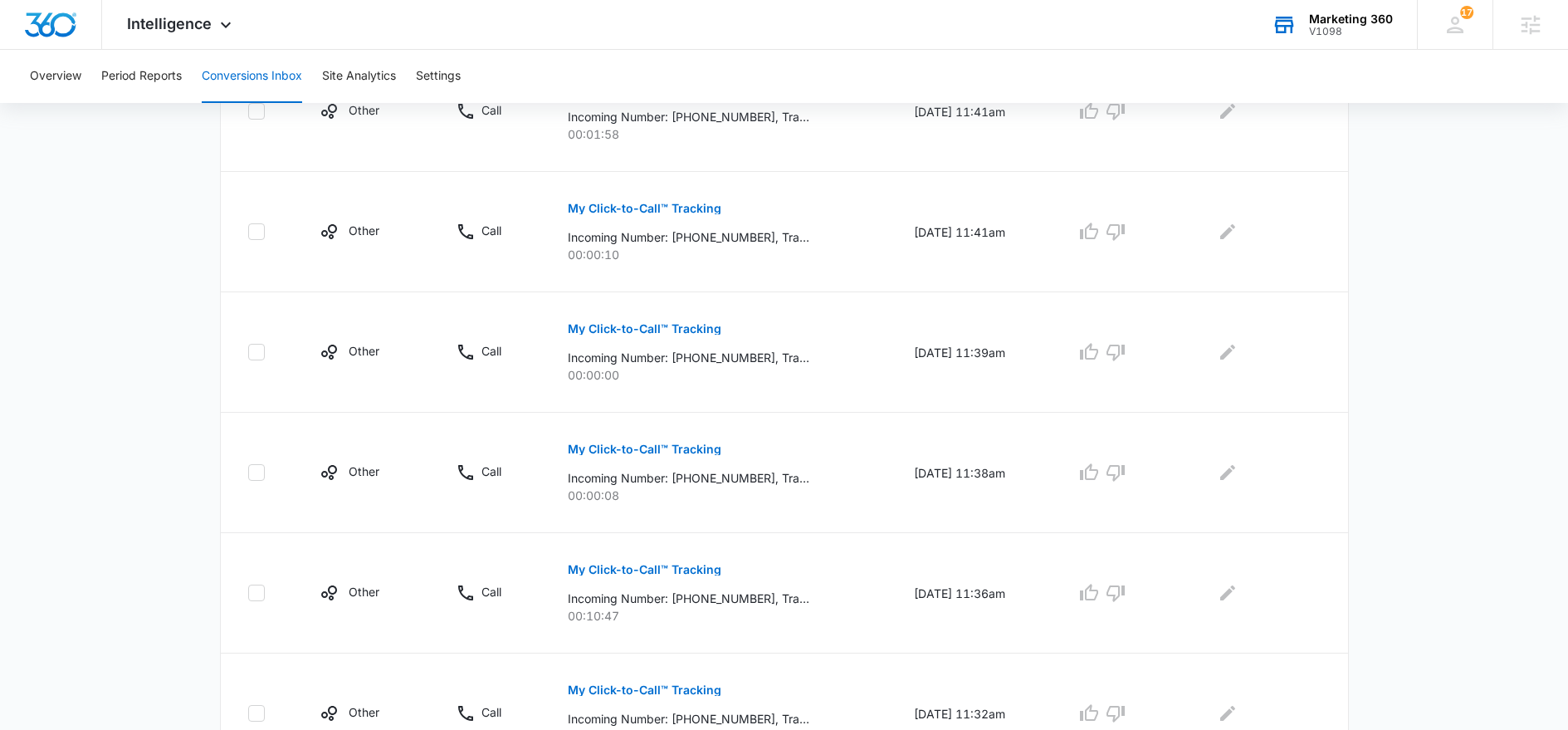
scroll to position [0, 0]
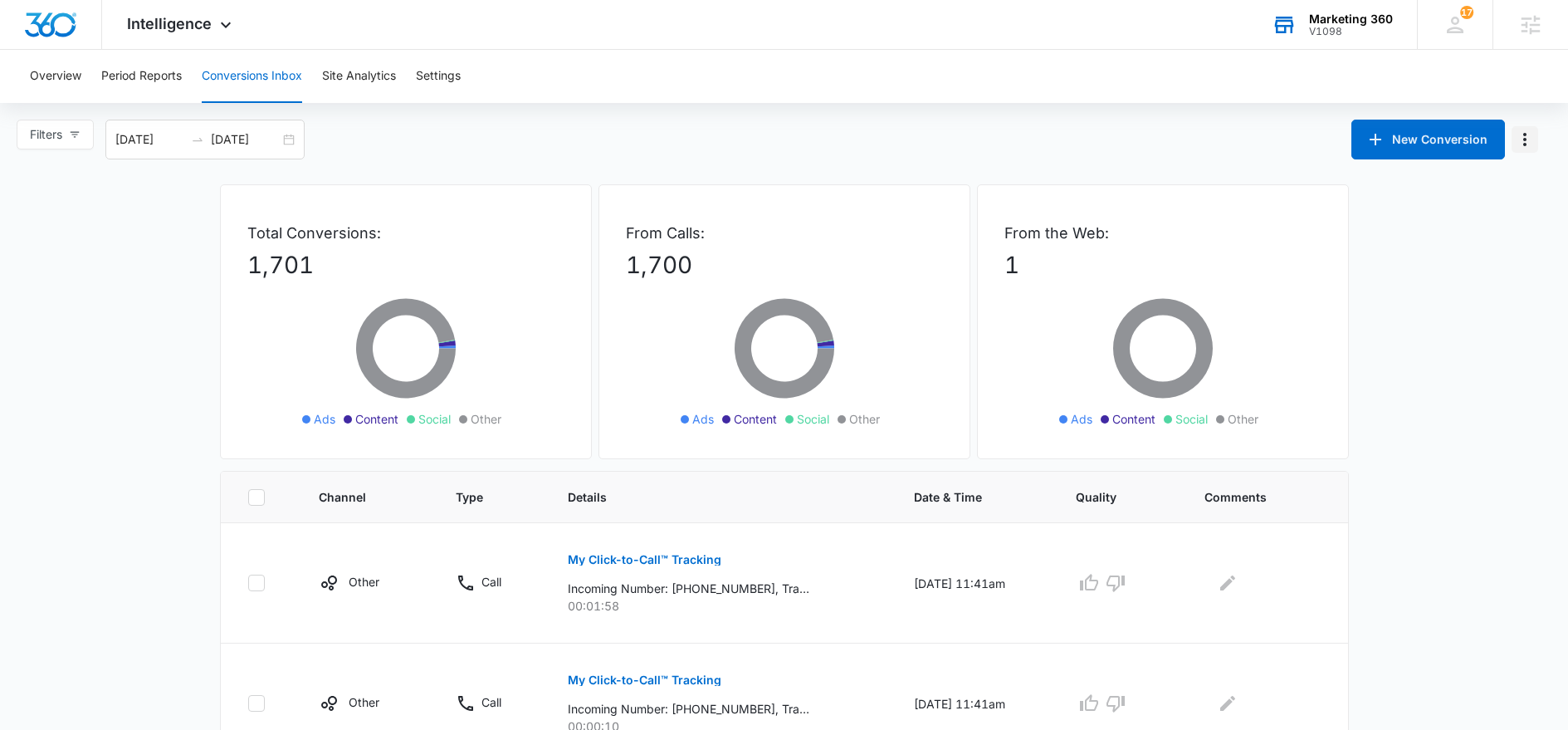
click at [1524, 142] on icon "Manage Numbers" at bounding box center [1525, 140] width 20 height 20
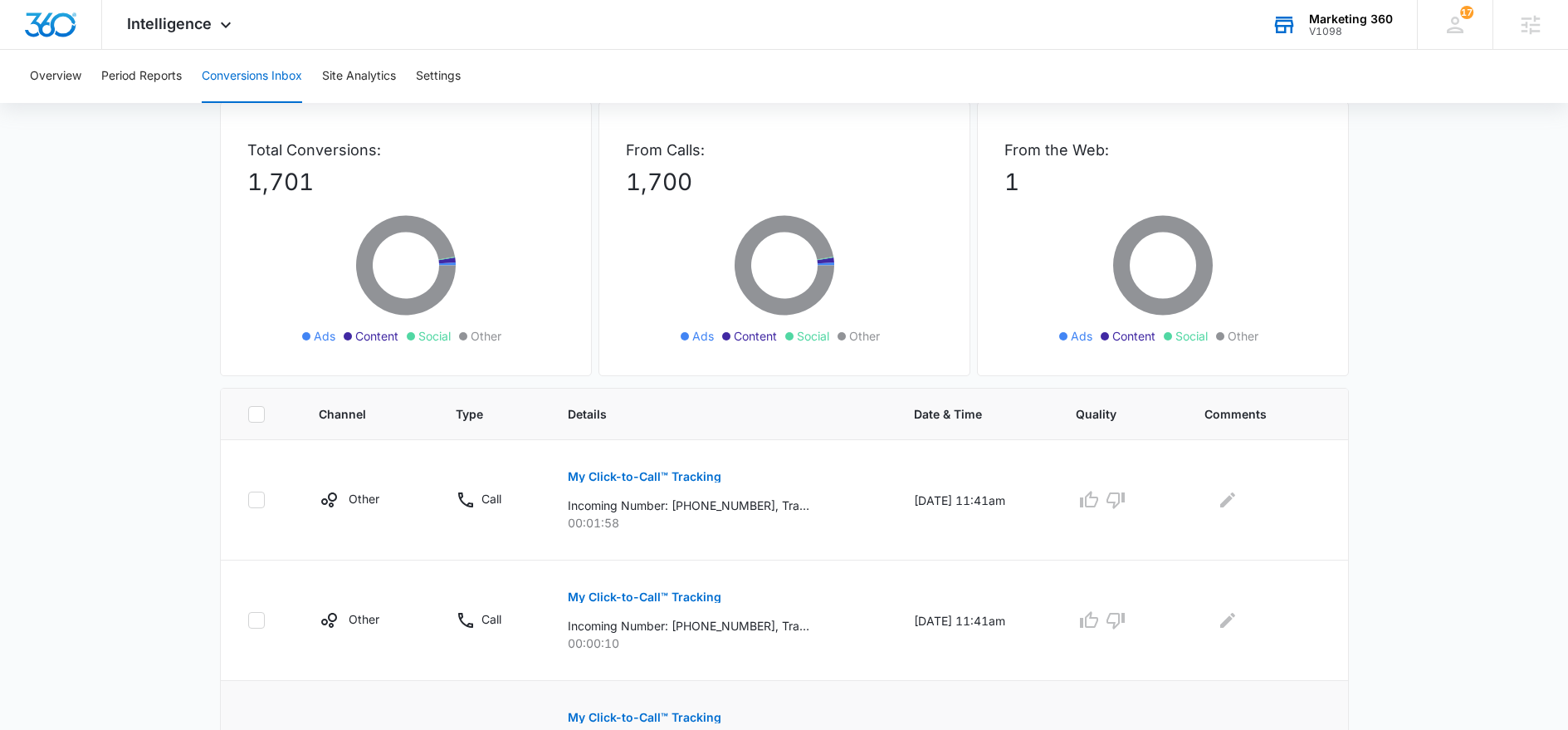
scroll to position [254, 0]
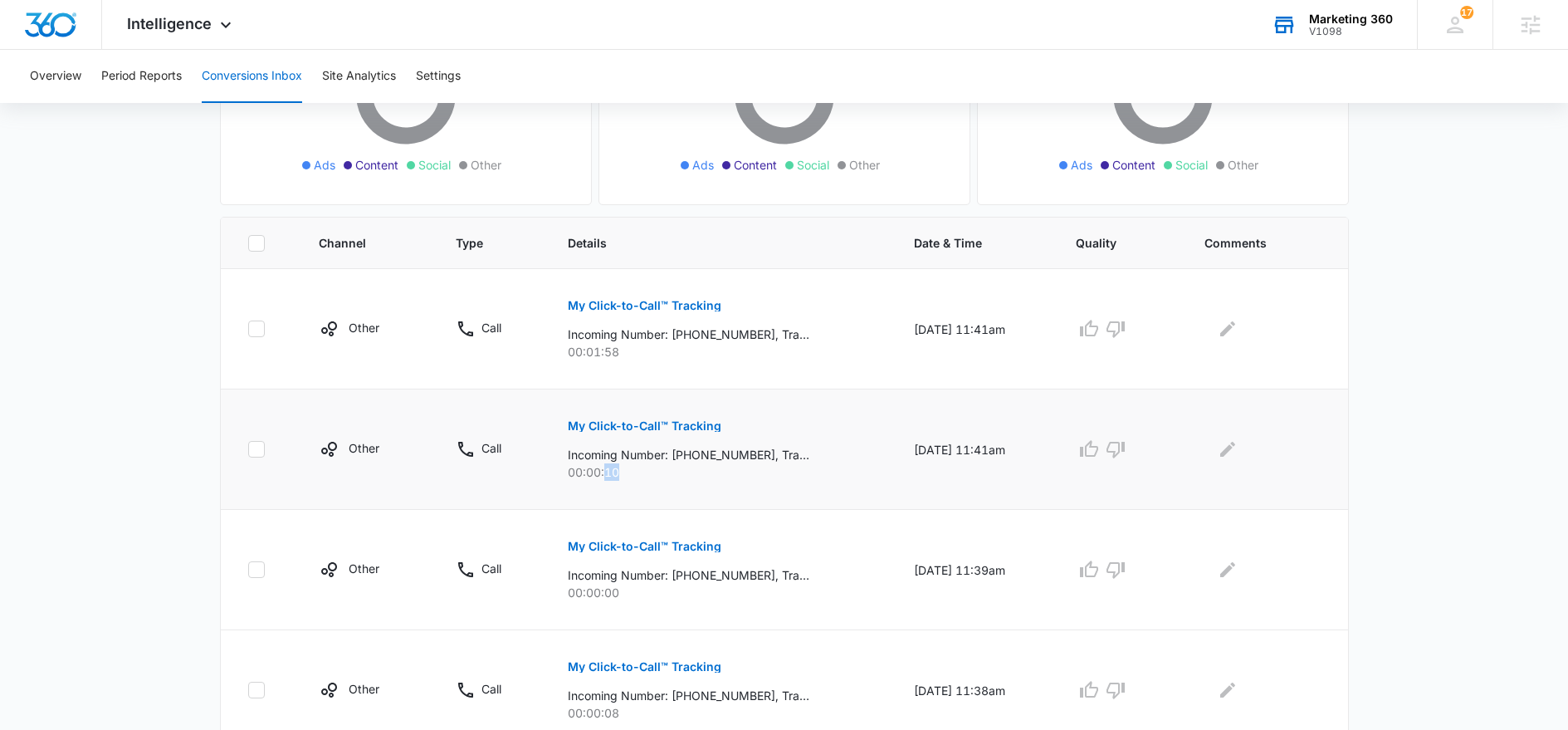
drag, startPoint x: 596, startPoint y: 472, endPoint x: 616, endPoint y: 471, distance: 20.0
click at [616, 471] on p "00:00:10" at bounding box center [722, 472] width 307 height 18
drag, startPoint x: 593, startPoint y: 596, endPoint x: 606, endPoint y: 598, distance: 13.2
click at [606, 598] on p "00:00:00" at bounding box center [722, 592] width 307 height 18
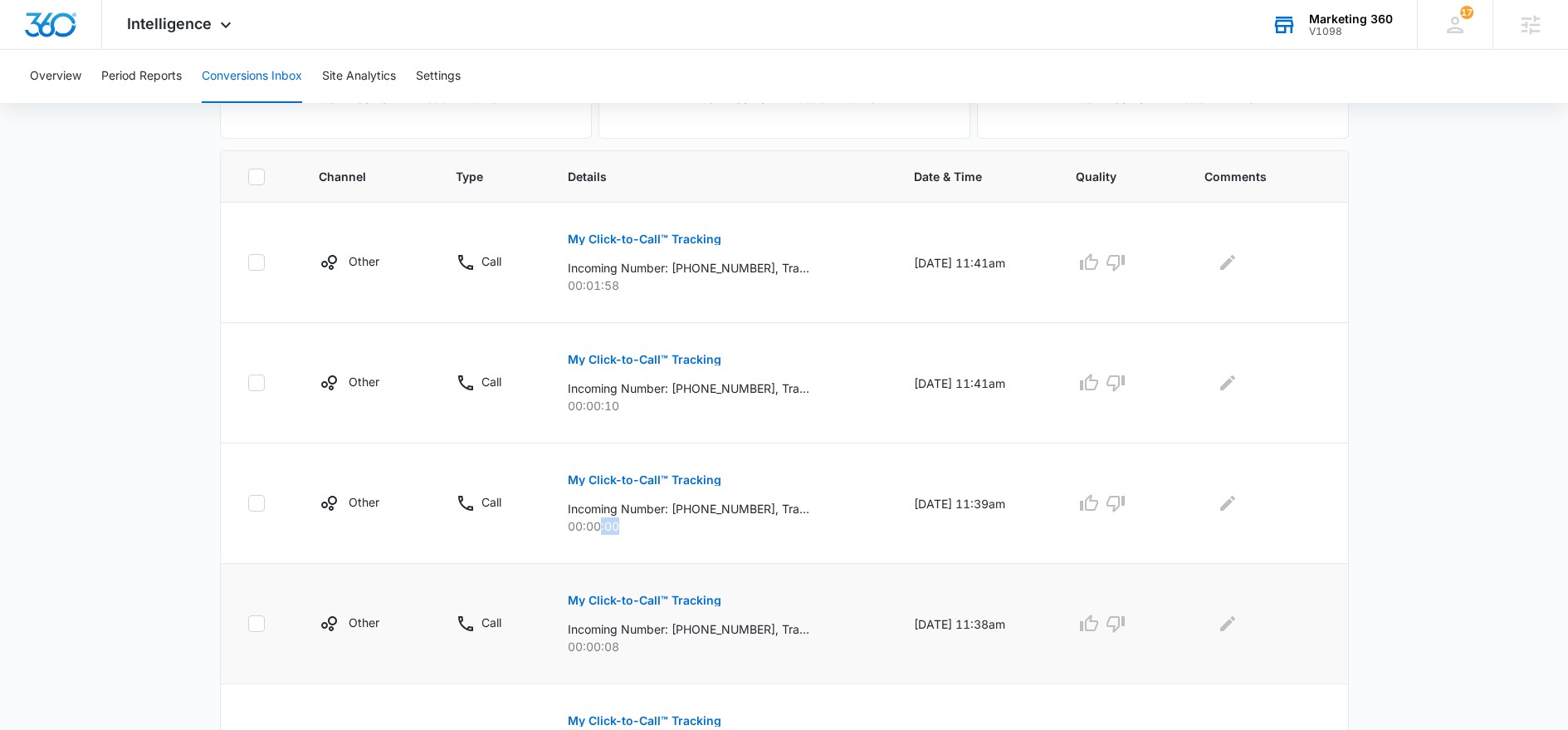
scroll to position [324, 0]
drag, startPoint x: 594, startPoint y: 641, endPoint x: 611, endPoint y: 646, distance: 17.7
click at [611, 646] on p "00:00:08" at bounding box center [722, 643] width 307 height 18
drag, startPoint x: 637, startPoint y: 651, endPoint x: 646, endPoint y: 630, distance: 22.8
click at [639, 649] on p "00:00:08" at bounding box center [722, 643] width 307 height 18
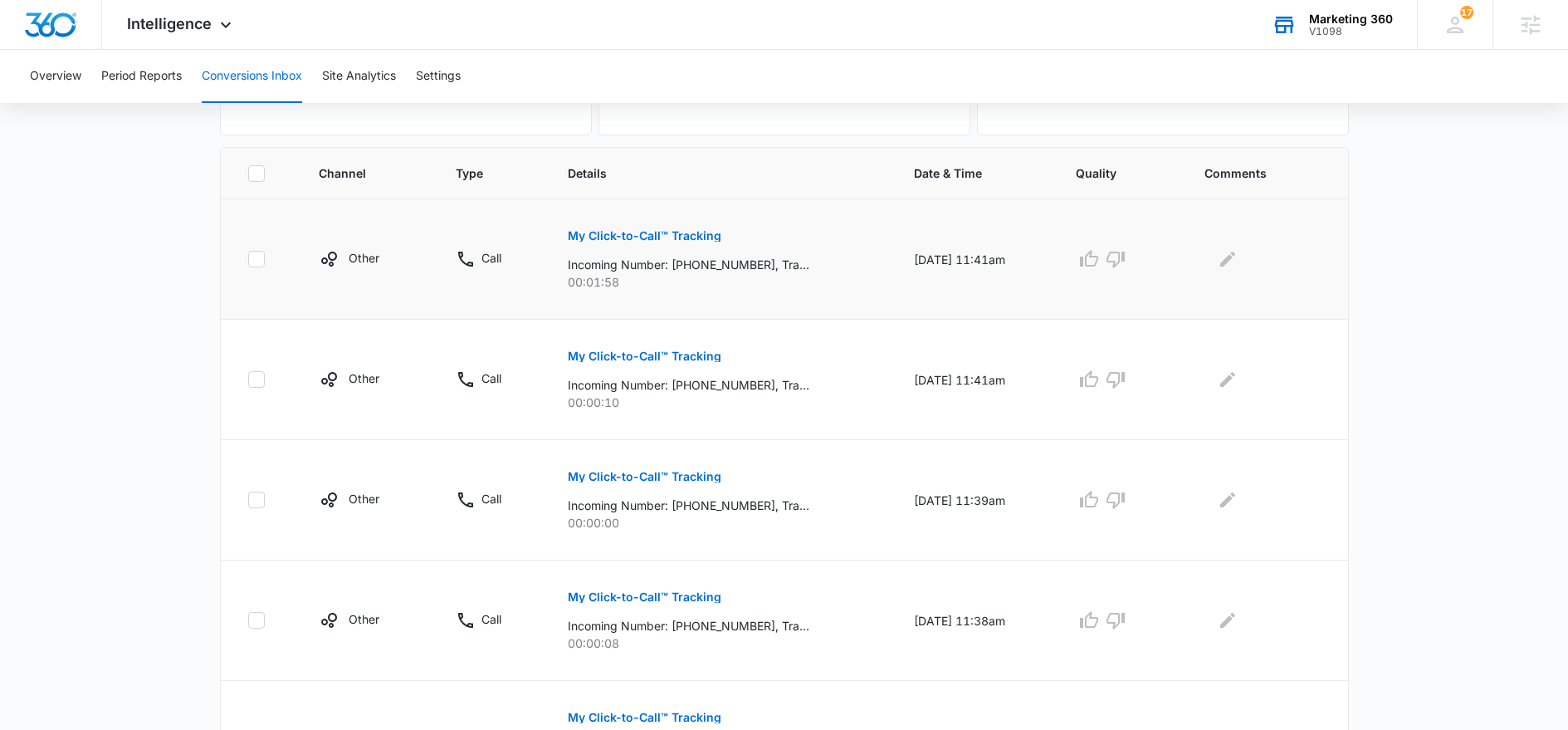
click at [586, 236] on p "My Click-to-Call™ Tracking" at bounding box center [644, 236] width 153 height 12
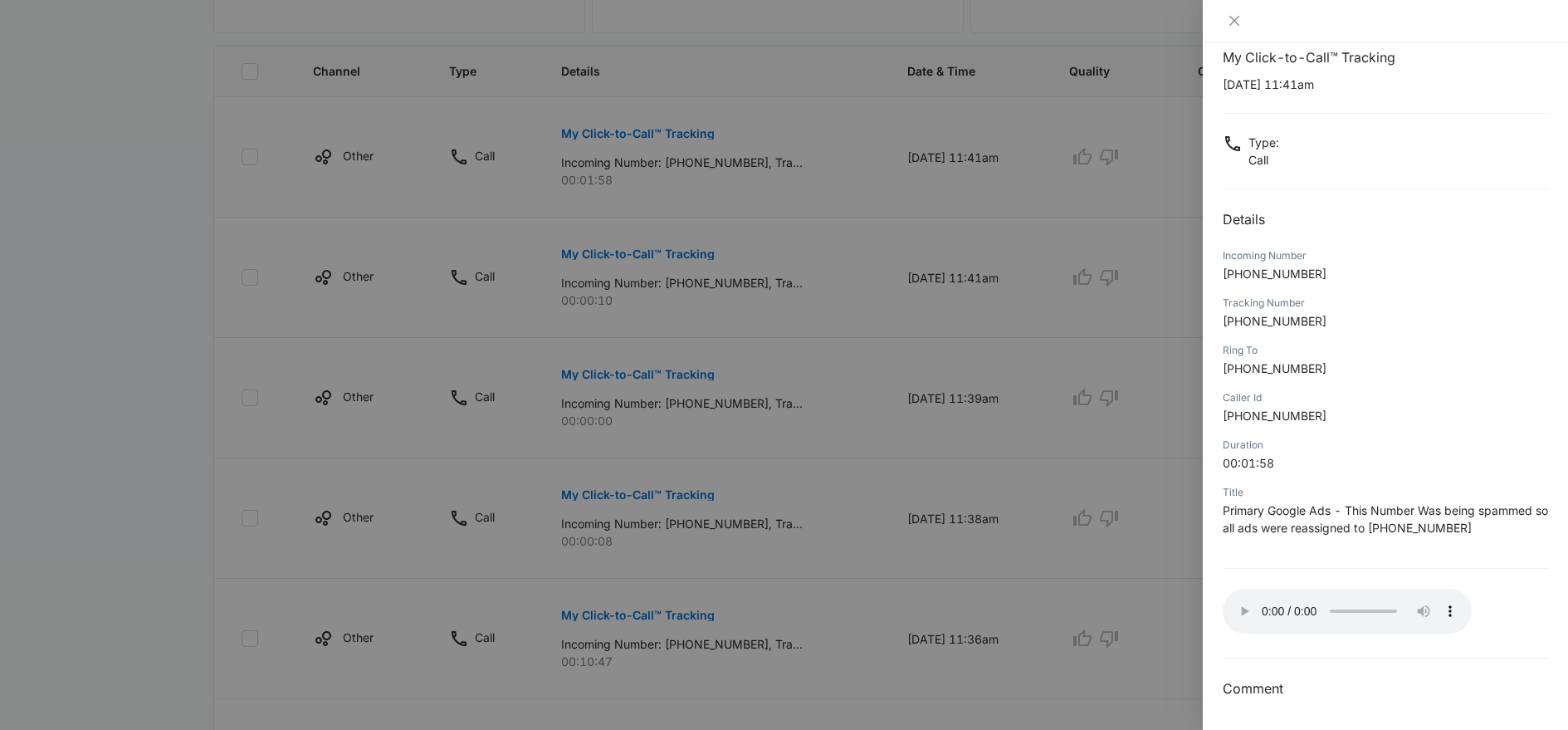
scroll to position [747, 0]
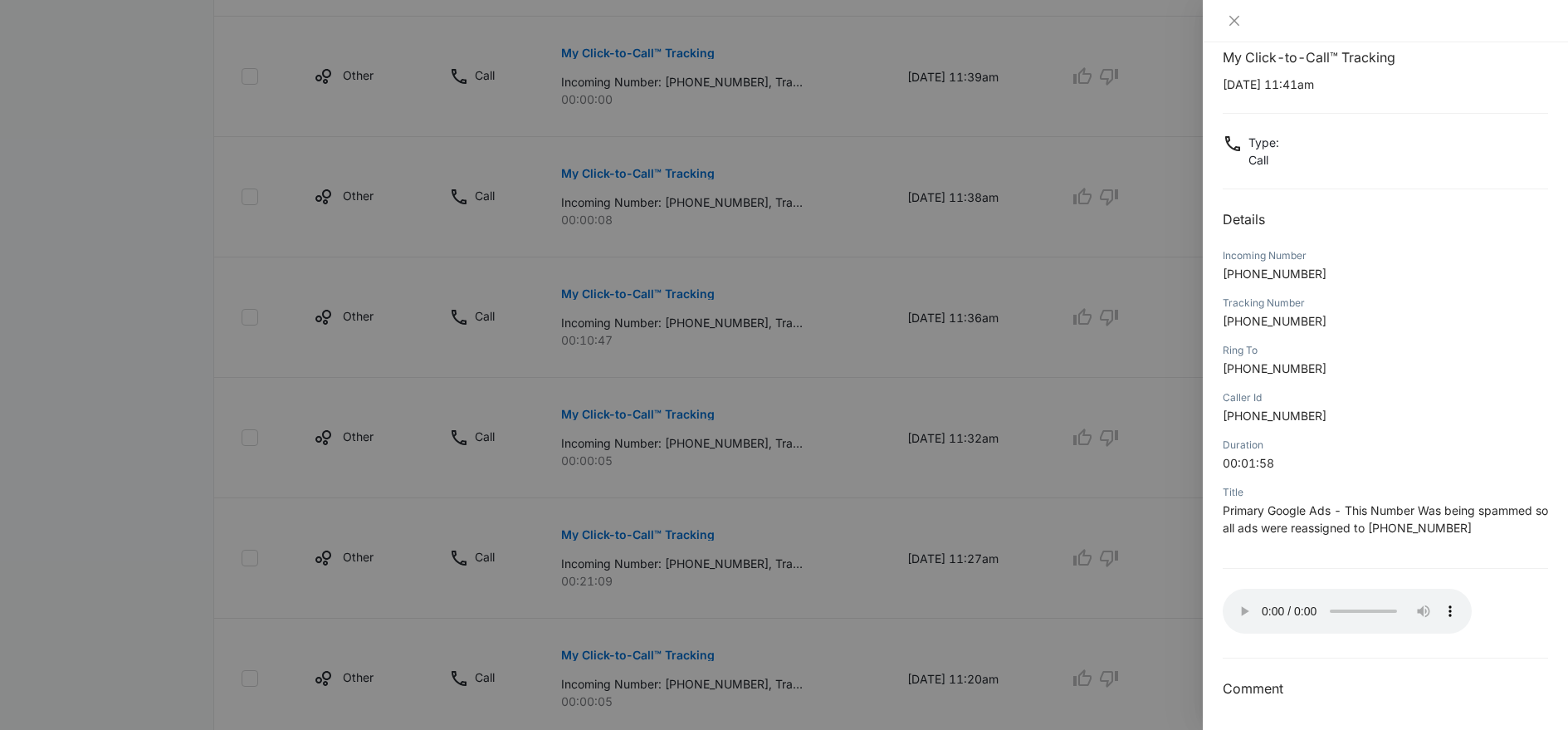
click at [1446, 345] on div "Ring To" at bounding box center [1385, 349] width 325 height 15
drag, startPoint x: 1293, startPoint y: 80, endPoint x: 1402, endPoint y: 97, distance: 110.3
click at [1402, 97] on div "My Click-to-Call™ Tracking [DATE] 11:41am Type : Call Details Incoming Number […" at bounding box center [1385, 373] width 325 height 652
drag, startPoint x: 1250, startPoint y: 160, endPoint x: 1302, endPoint y: 161, distance: 52.0
click at [1302, 161] on div "Type : Call" at bounding box center [1385, 151] width 325 height 35
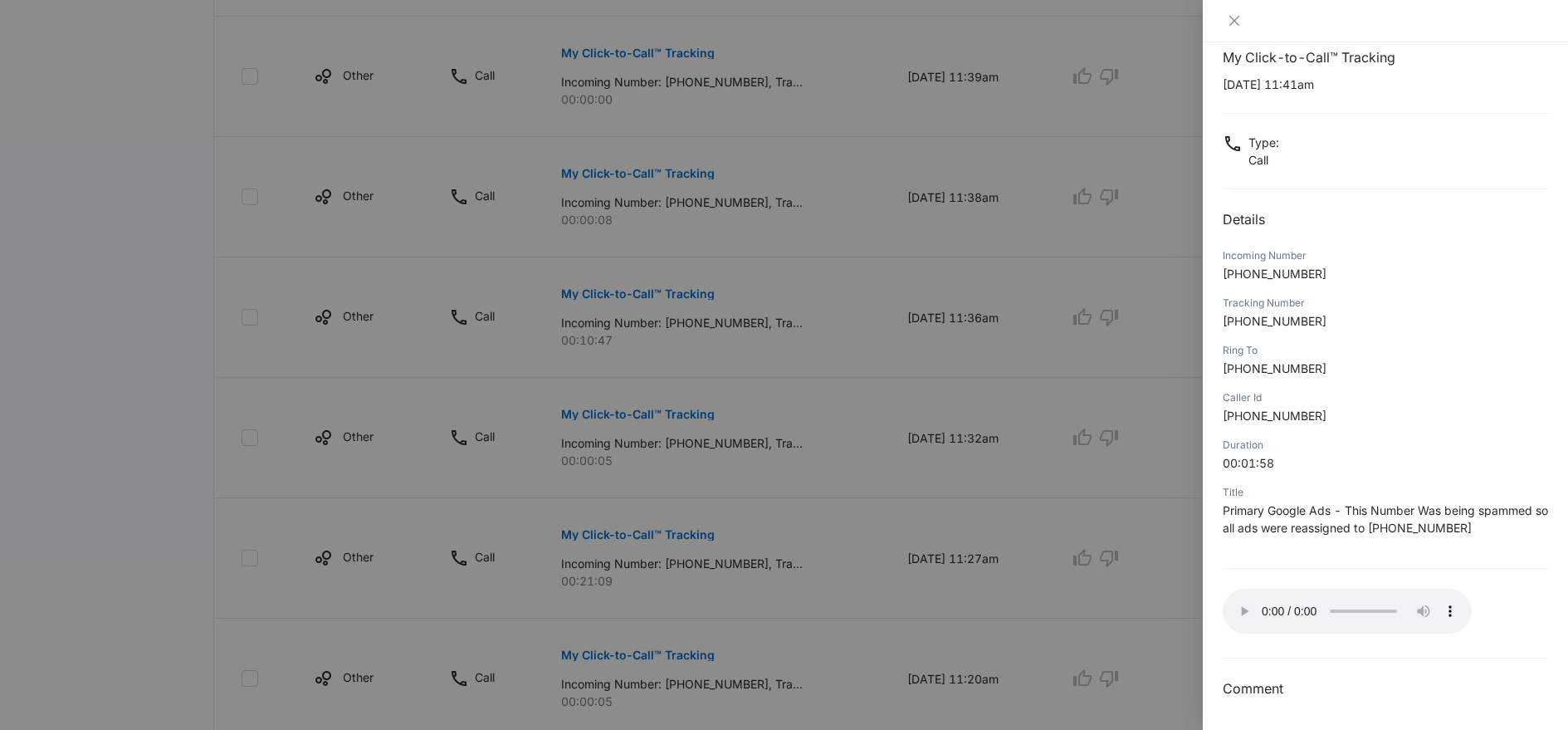
click at [1421, 206] on div "My Click-to-Call™ Tracking [DATE] 11:41am Type : Call Details Incoming Number […" at bounding box center [1385, 373] width 325 height 652
drag, startPoint x: 1342, startPoint y: 92, endPoint x: 1404, endPoint y: 95, distance: 62.1
click at [1404, 95] on div "My Click-to-Call™ Tracking [DATE] 11:41am Type : Call Details Incoming Number […" at bounding box center [1385, 373] width 325 height 652
drag, startPoint x: 1301, startPoint y: 276, endPoint x: 1233, endPoint y: 277, distance: 68.0
click at [1233, 277] on p "[PHONE_NUMBER]" at bounding box center [1385, 273] width 325 height 18
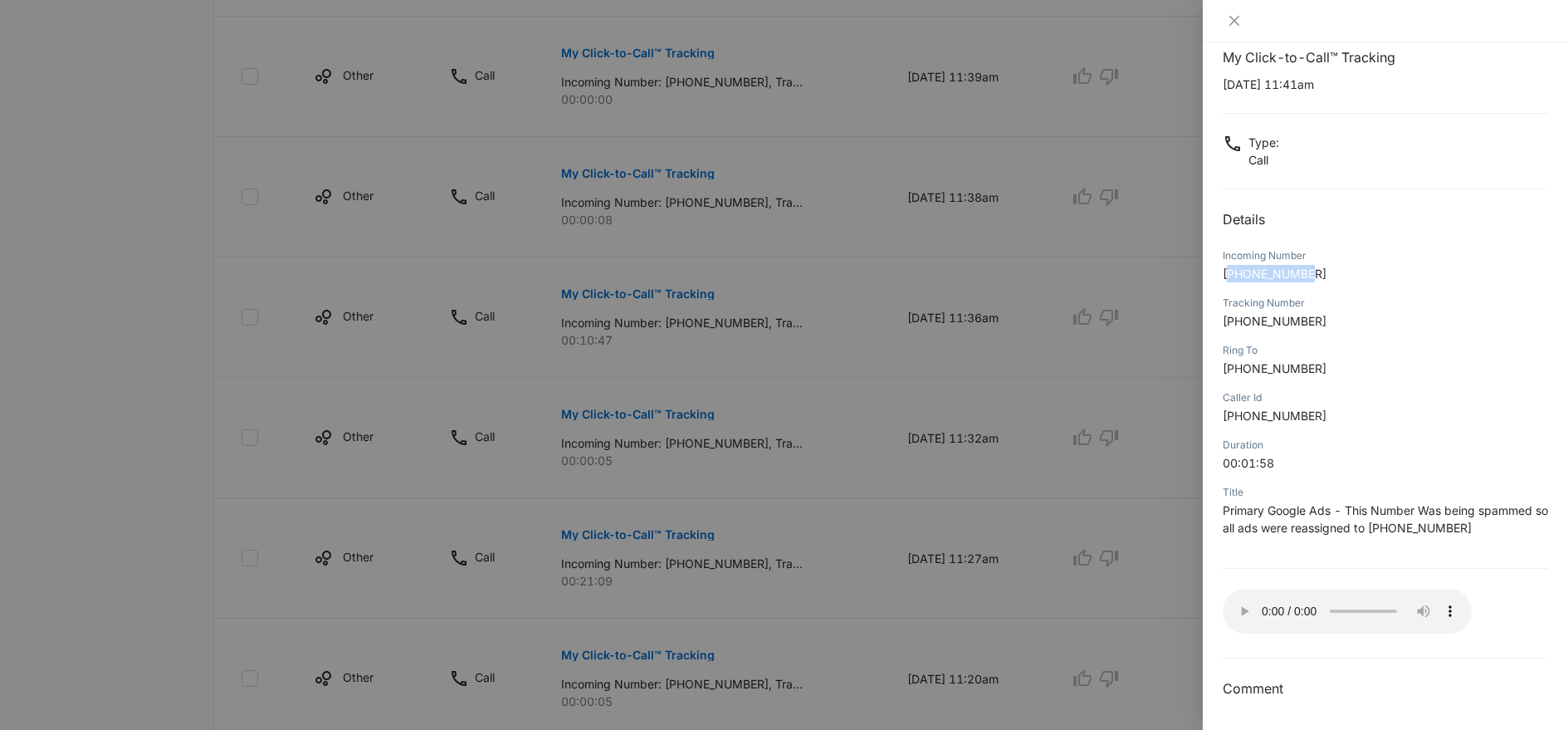
copy span "18019794514"
click at [1236, 20] on icon "close" at bounding box center [1235, 20] width 14 height 14
